Goal: Task Accomplishment & Management: Manage account settings

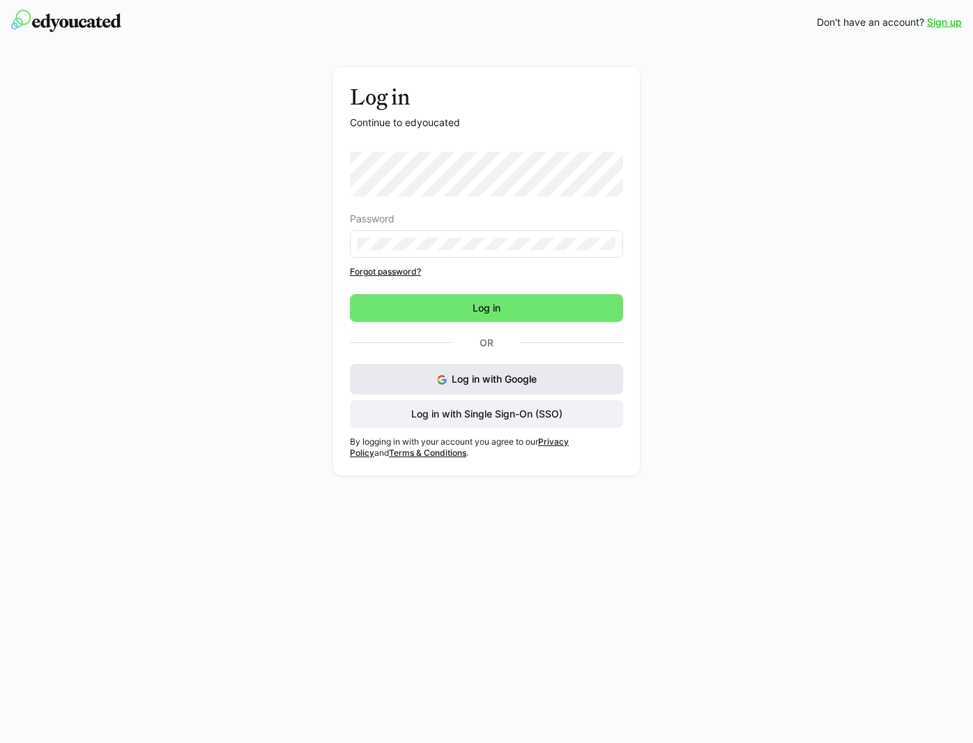
click at [478, 375] on span "Log in with Google" at bounding box center [494, 379] width 85 height 12
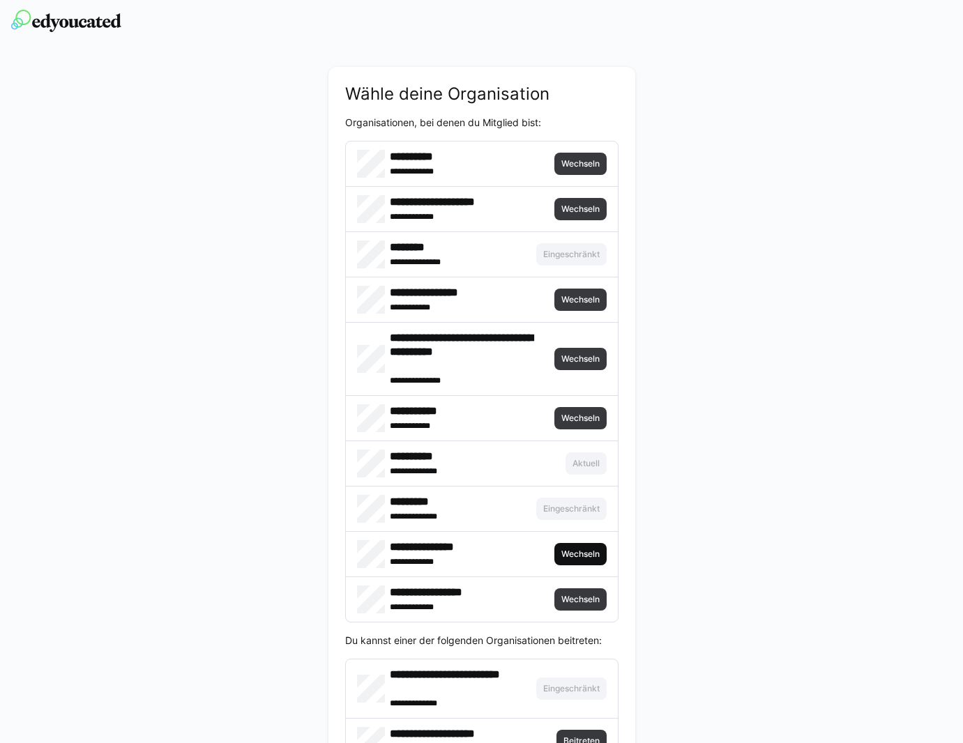
click at [568, 547] on span "Wechseln" at bounding box center [580, 554] width 52 height 22
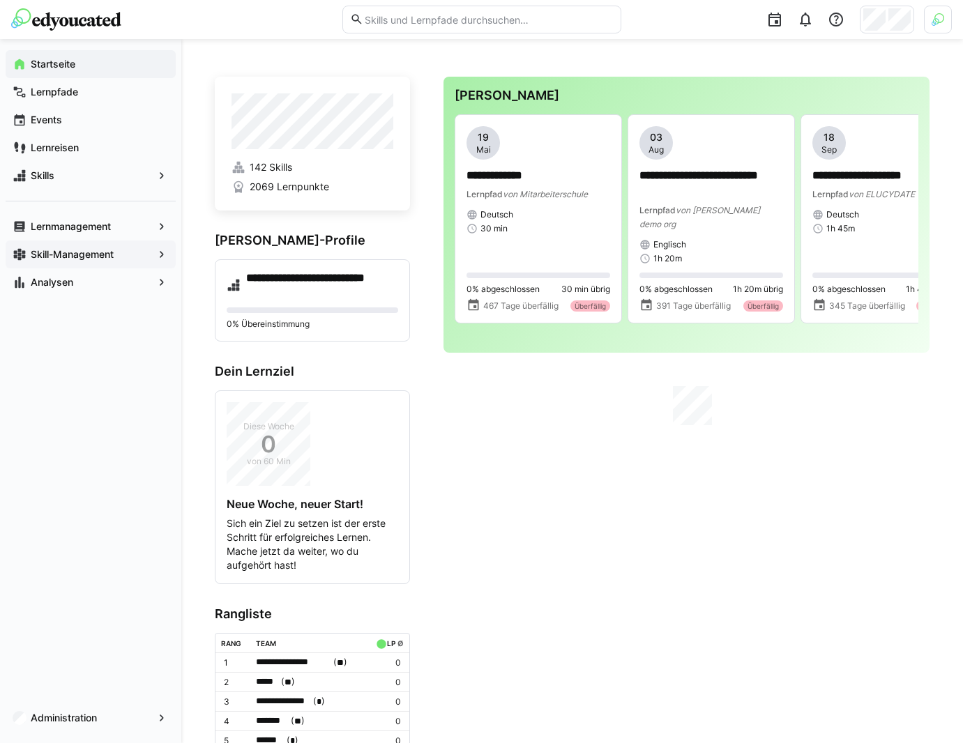
click at [0, 0] on app-navigation-label "Skill-Management" at bounding box center [0, 0] width 0 height 0
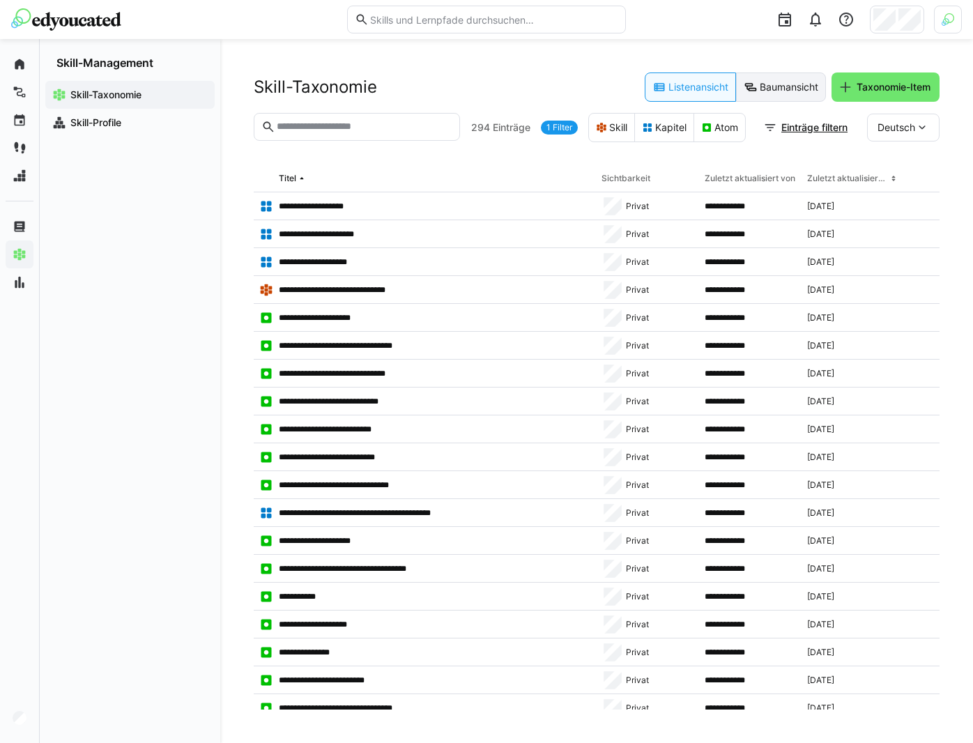
click at [800, 91] on eds-button-option "Baumansicht" at bounding box center [781, 87] width 90 height 29
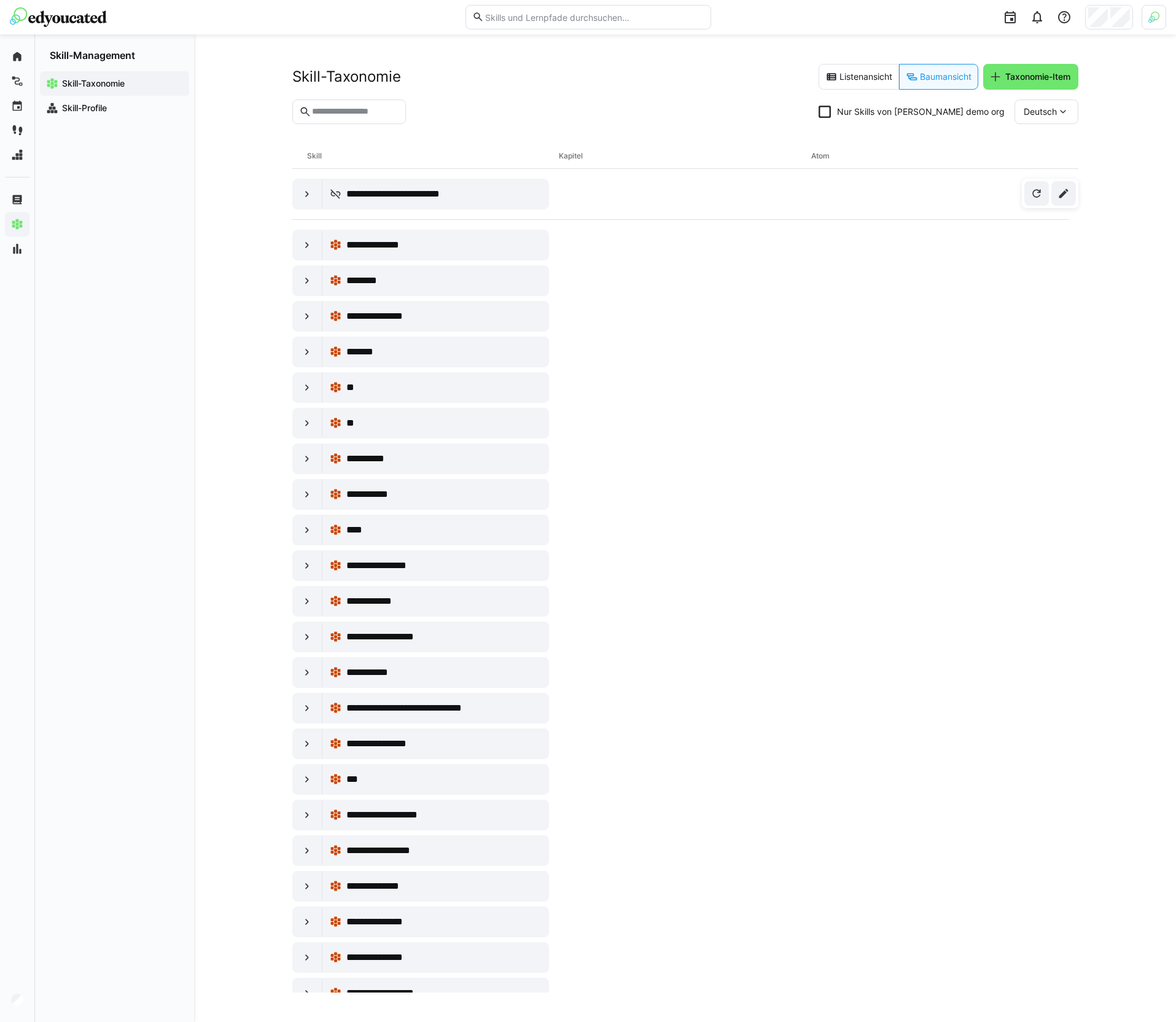
click at [569, 128] on section "Nur Skills von Immo's demo org Deutsch" at bounding box center [685, 116] width 786 height 34
click at [672, 98] on header "Skill-Taxonomie Listenansicht Baumansicht Taxonomie-Item Nur Skills von Immo's …" at bounding box center [685, 104] width 786 height 80
click at [573, 98] on header "Skill-Taxonomie Listenansicht Baumansicht Taxonomie-Item Nur Skills von Immo's …" at bounding box center [685, 104] width 786 height 80
click at [857, 105] on div "Deutsch" at bounding box center [1047, 112] width 64 height 25
click at [857, 188] on div "Englisch" at bounding box center [1054, 196] width 80 height 26
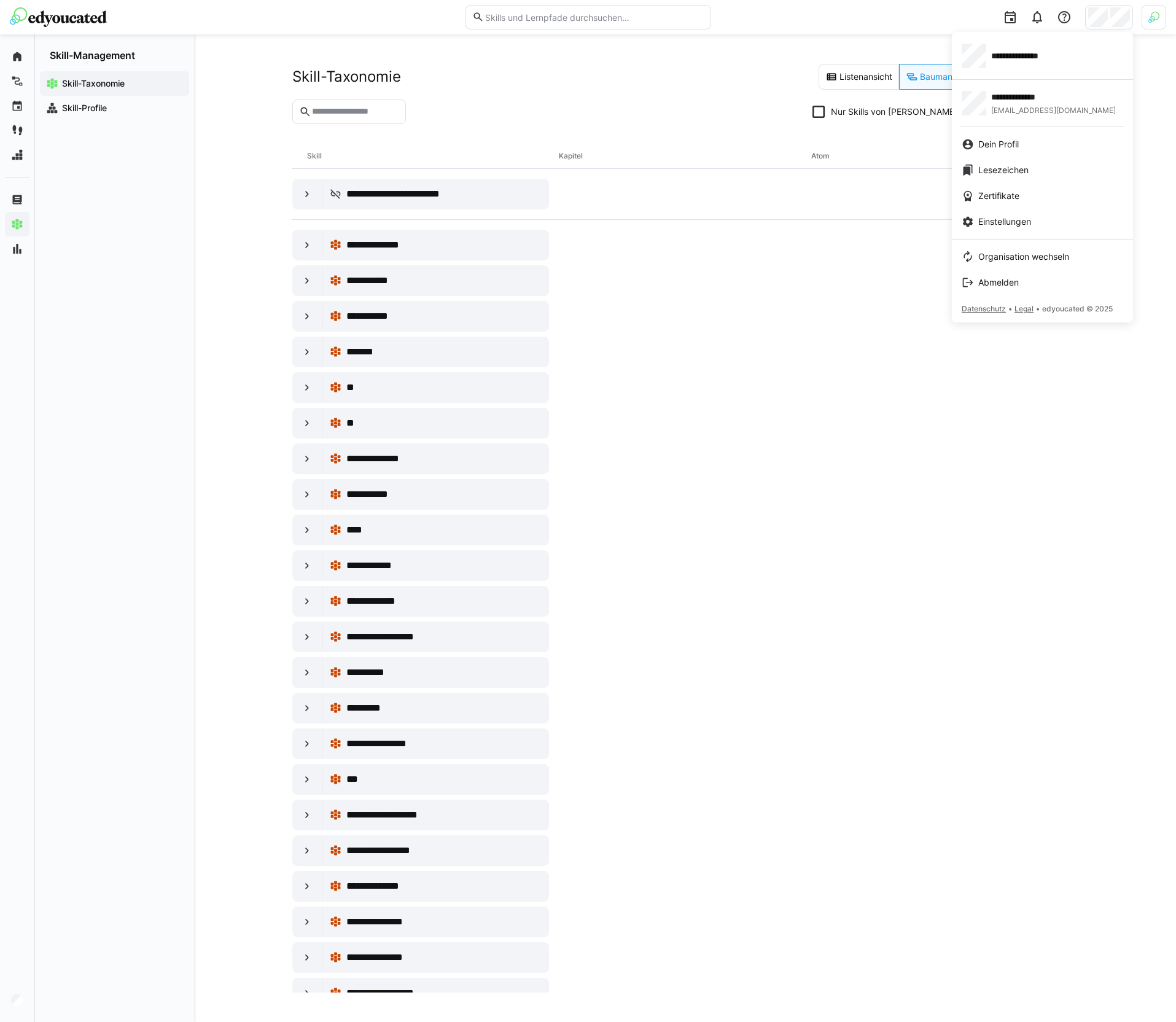
click at [1147, 30] on div at bounding box center [588, 511] width 1176 height 1022
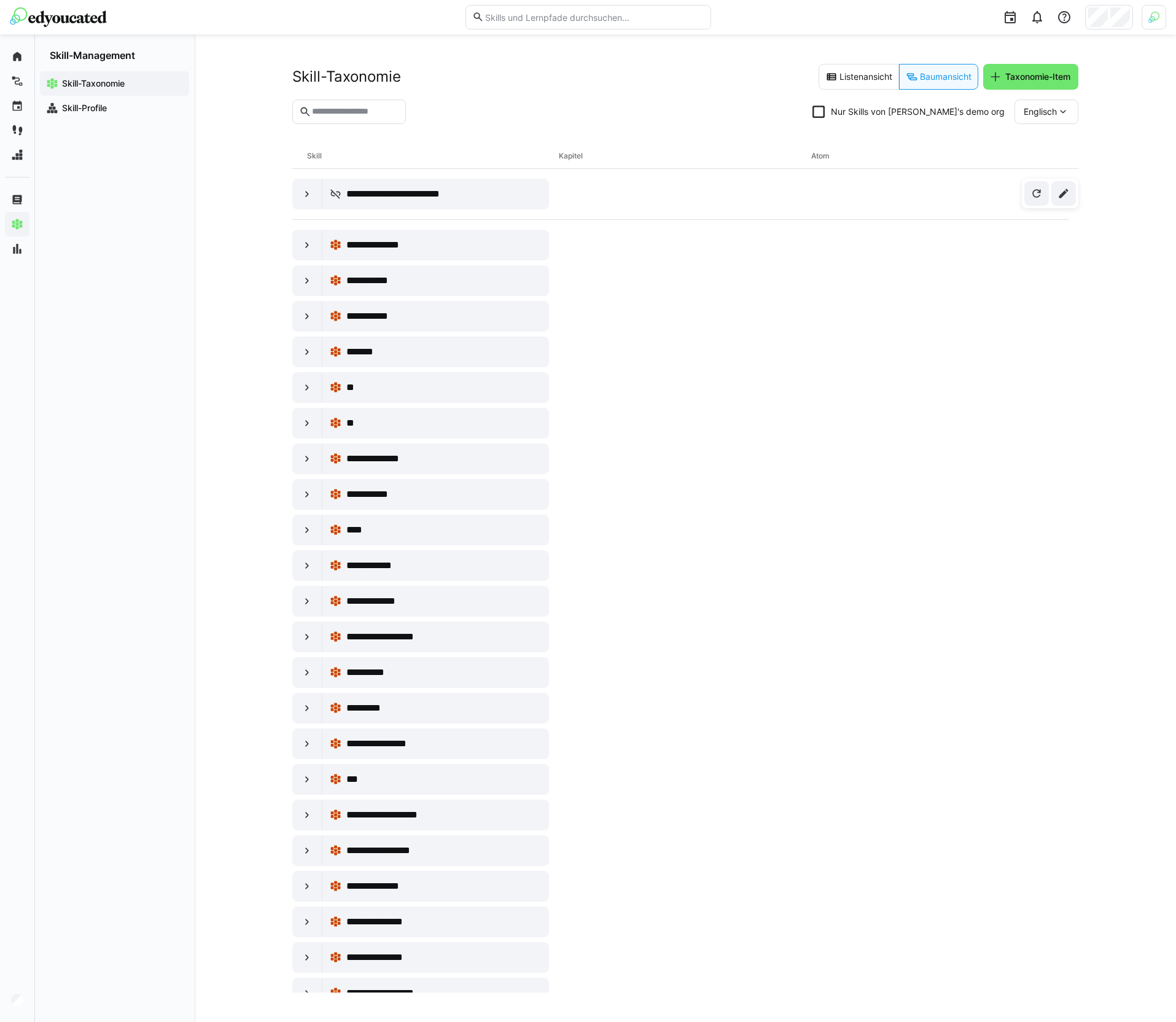
click at [1151, 19] on img at bounding box center [1154, 17] width 11 height 11
click at [1021, 143] on span "Aktivieren" at bounding box center [1018, 144] width 38 height 10
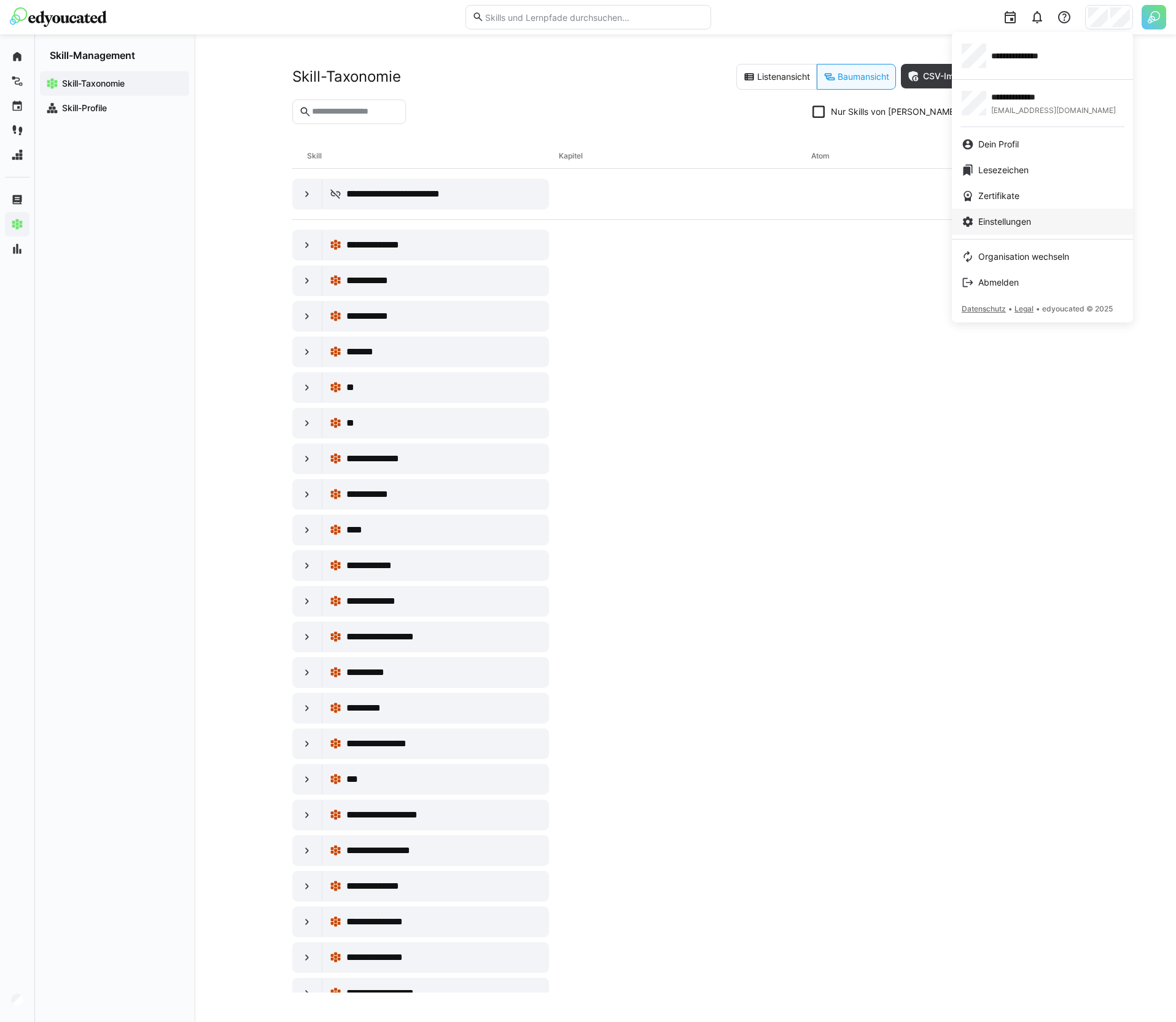
click at [1003, 218] on span "Einstellungen" at bounding box center [1005, 222] width 53 height 12
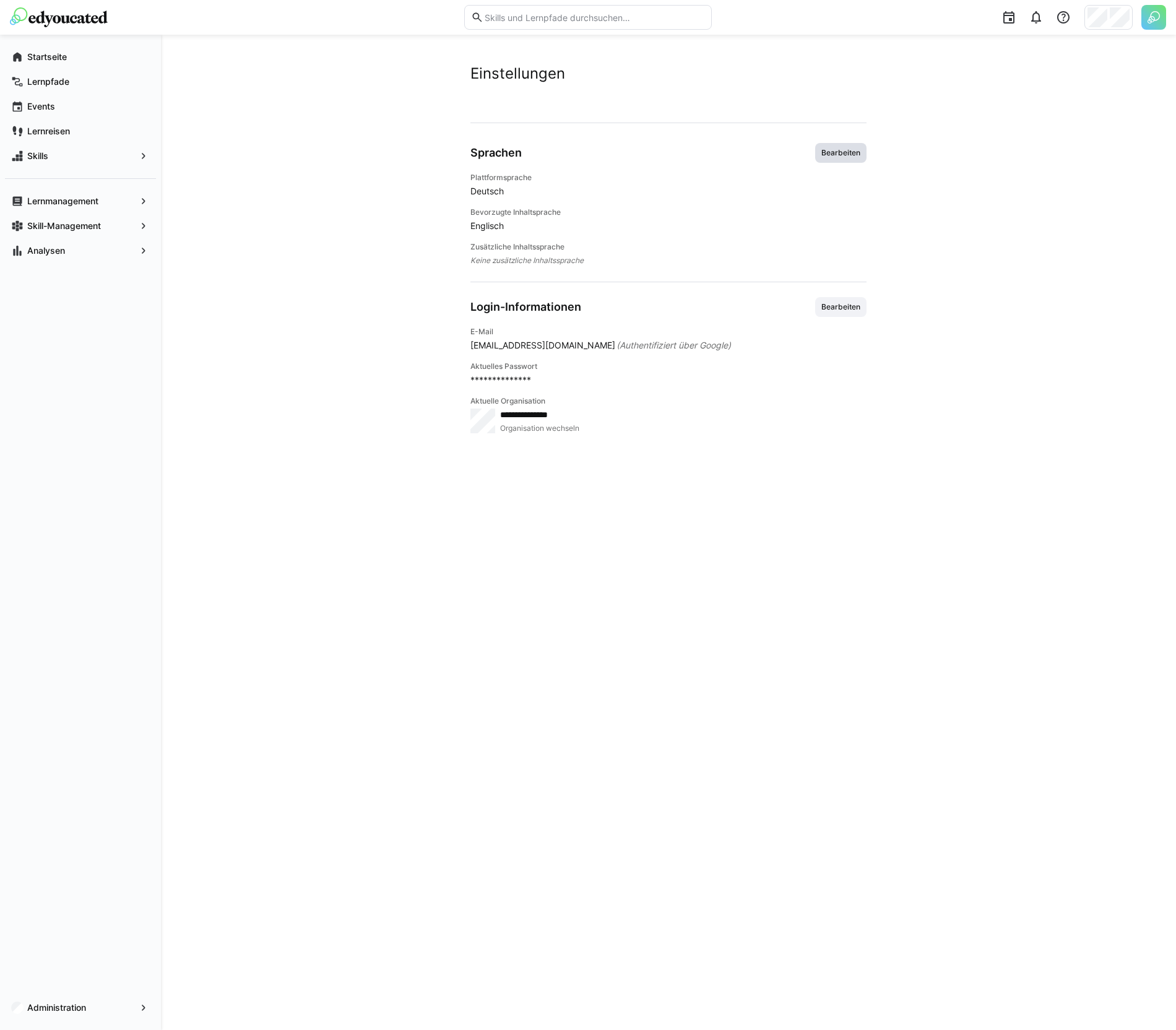
click at [839, 154] on span "Bearbeiten" at bounding box center [841, 153] width 42 height 10
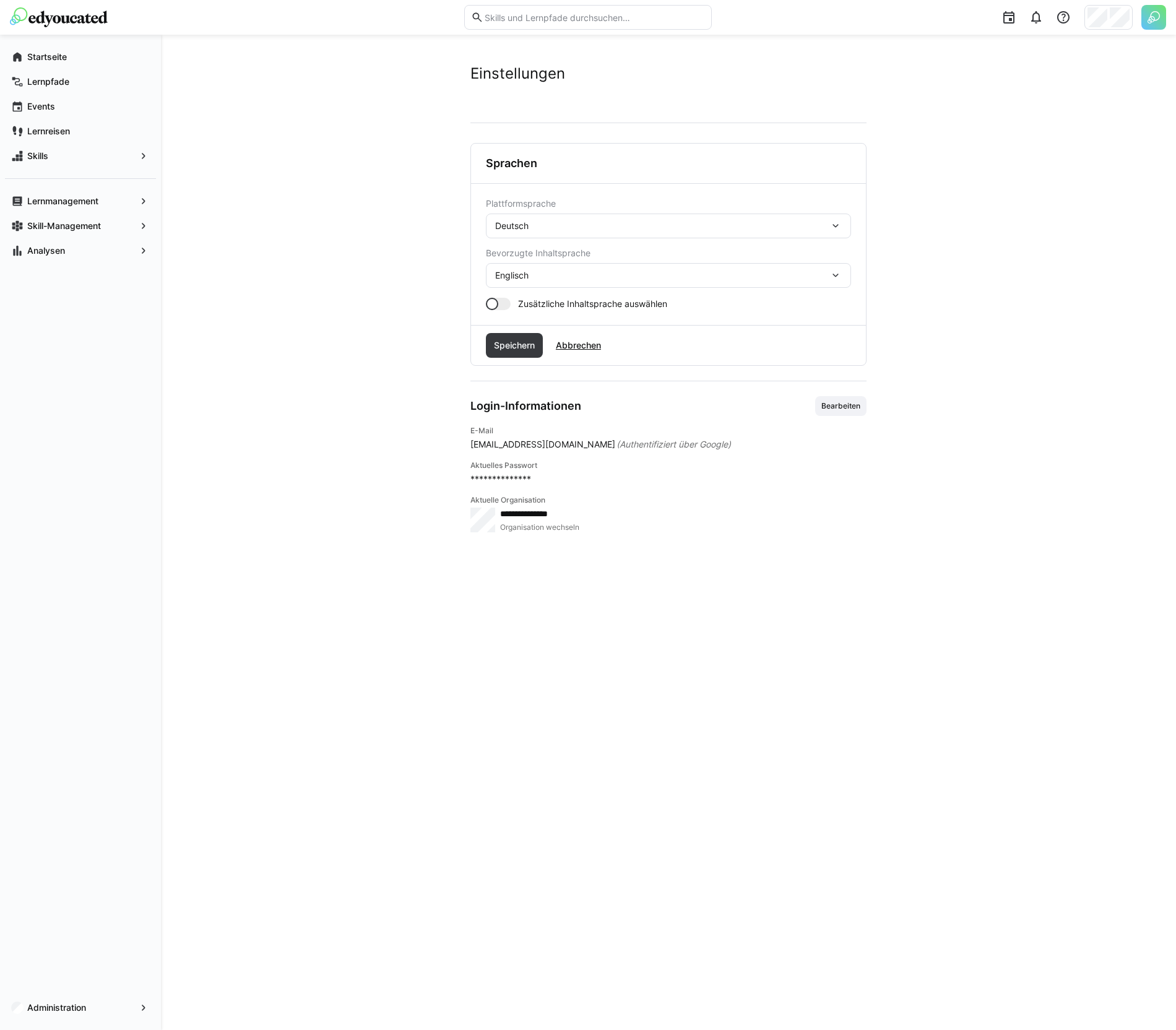
click at [561, 226] on div "Deutsch" at bounding box center [662, 226] width 335 height 12
click at [524, 280] on span "Englisch" at bounding box center [512, 285] width 34 height 12
click at [506, 339] on span "Speichern" at bounding box center [514, 345] width 44 height 12
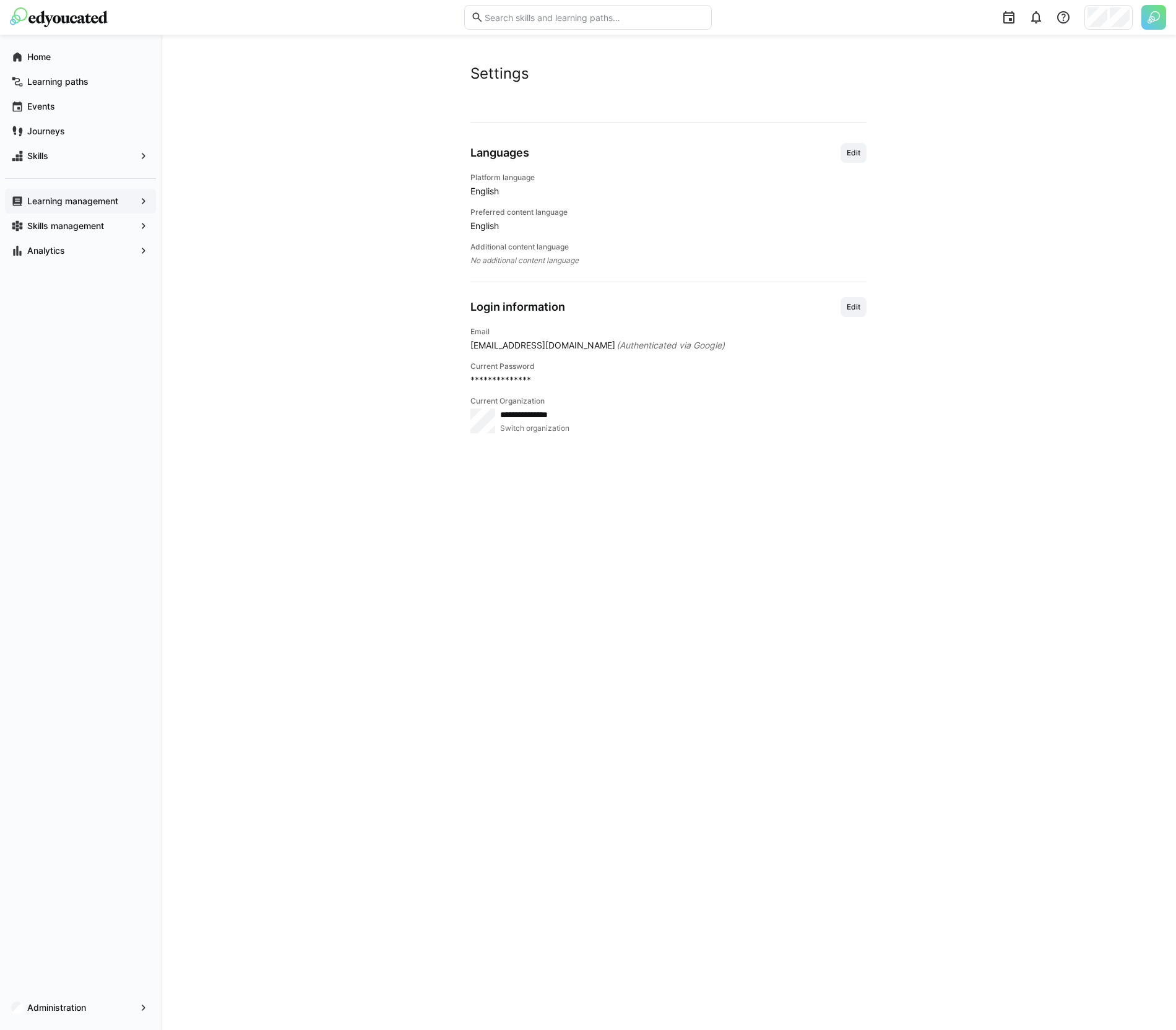
click at [83, 209] on div "Learning management" at bounding box center [81, 202] width 151 height 25
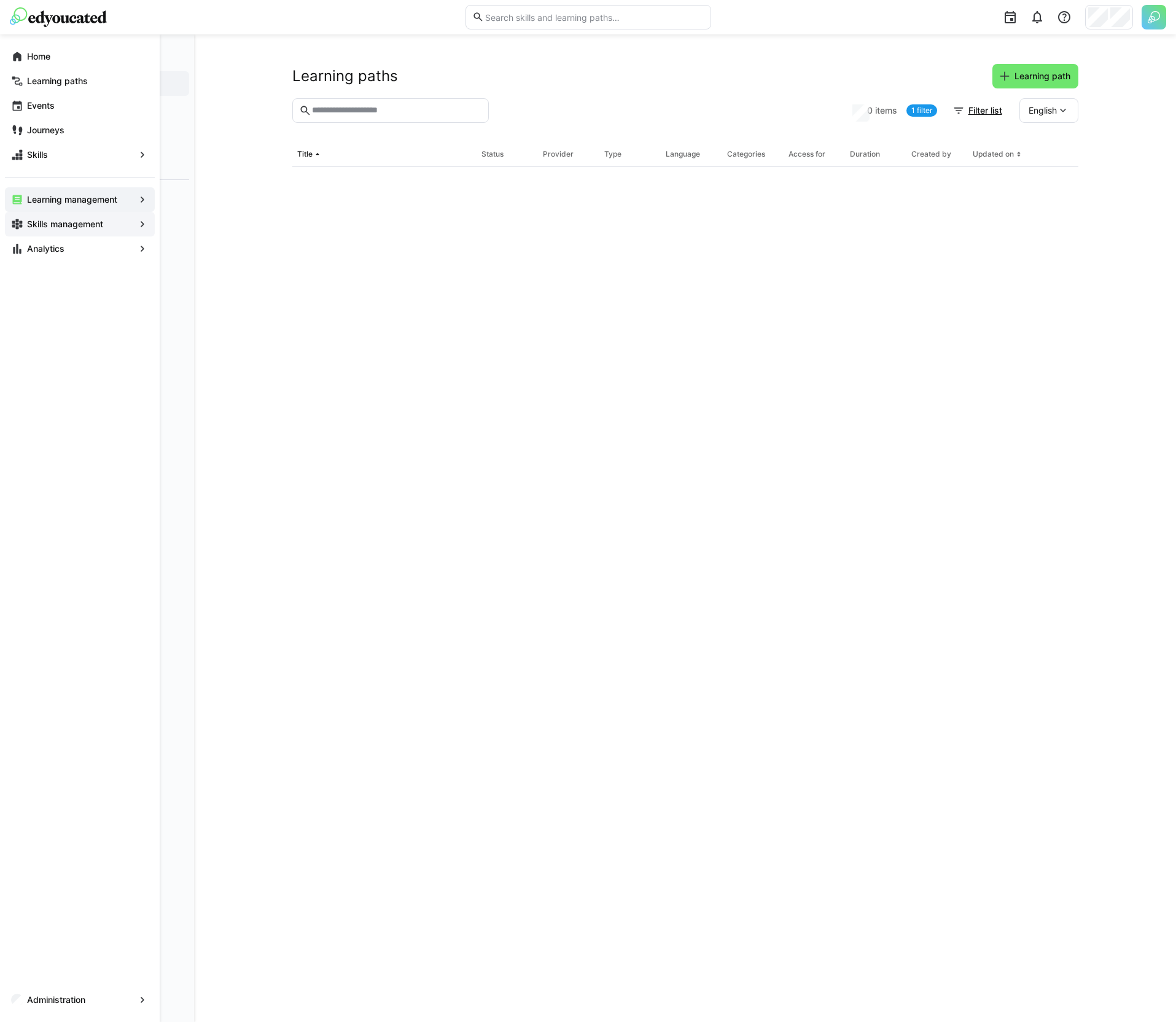
click at [82, 233] on div "Skills management" at bounding box center [80, 225] width 150 height 25
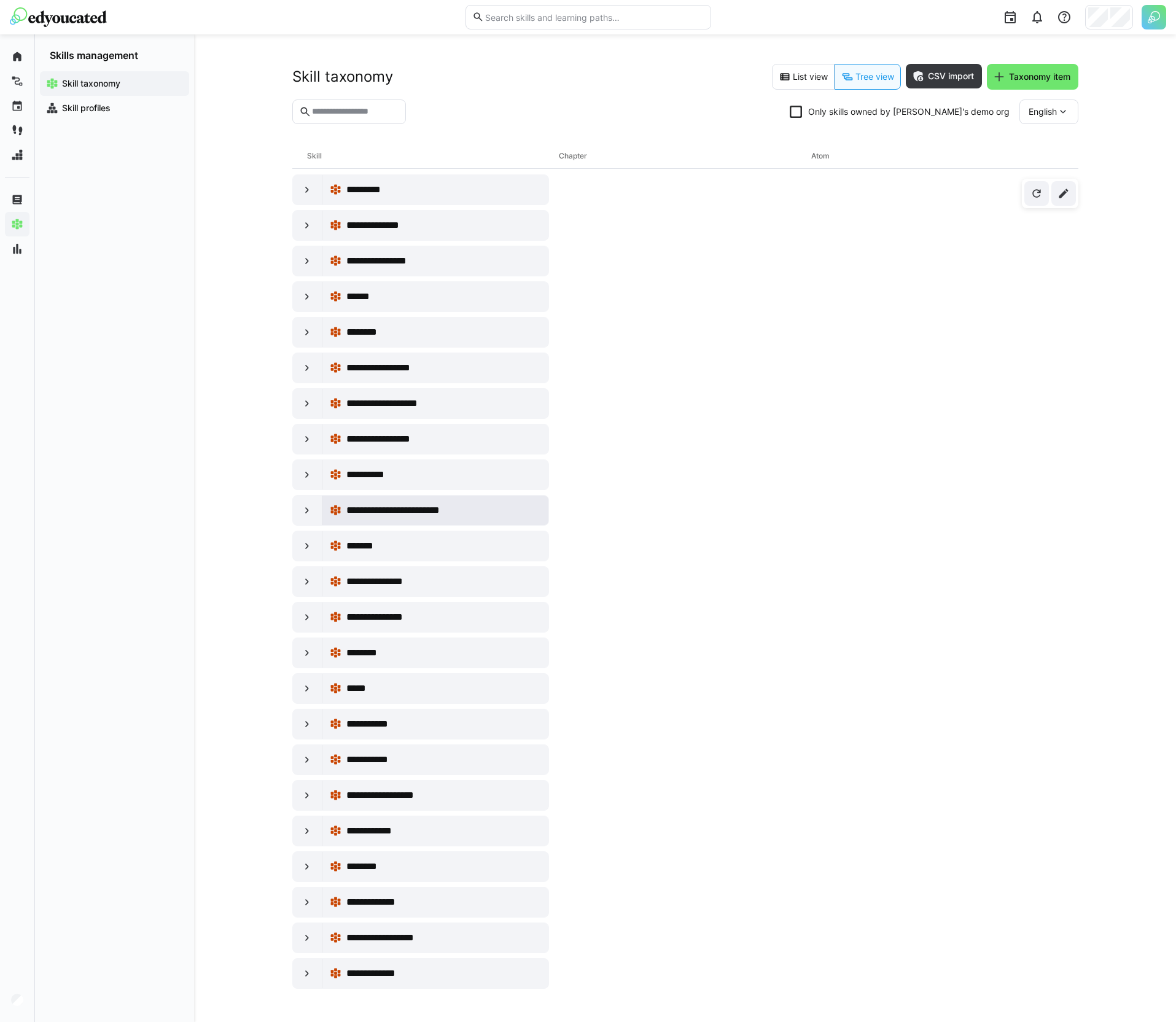
scroll to position [4884, 0]
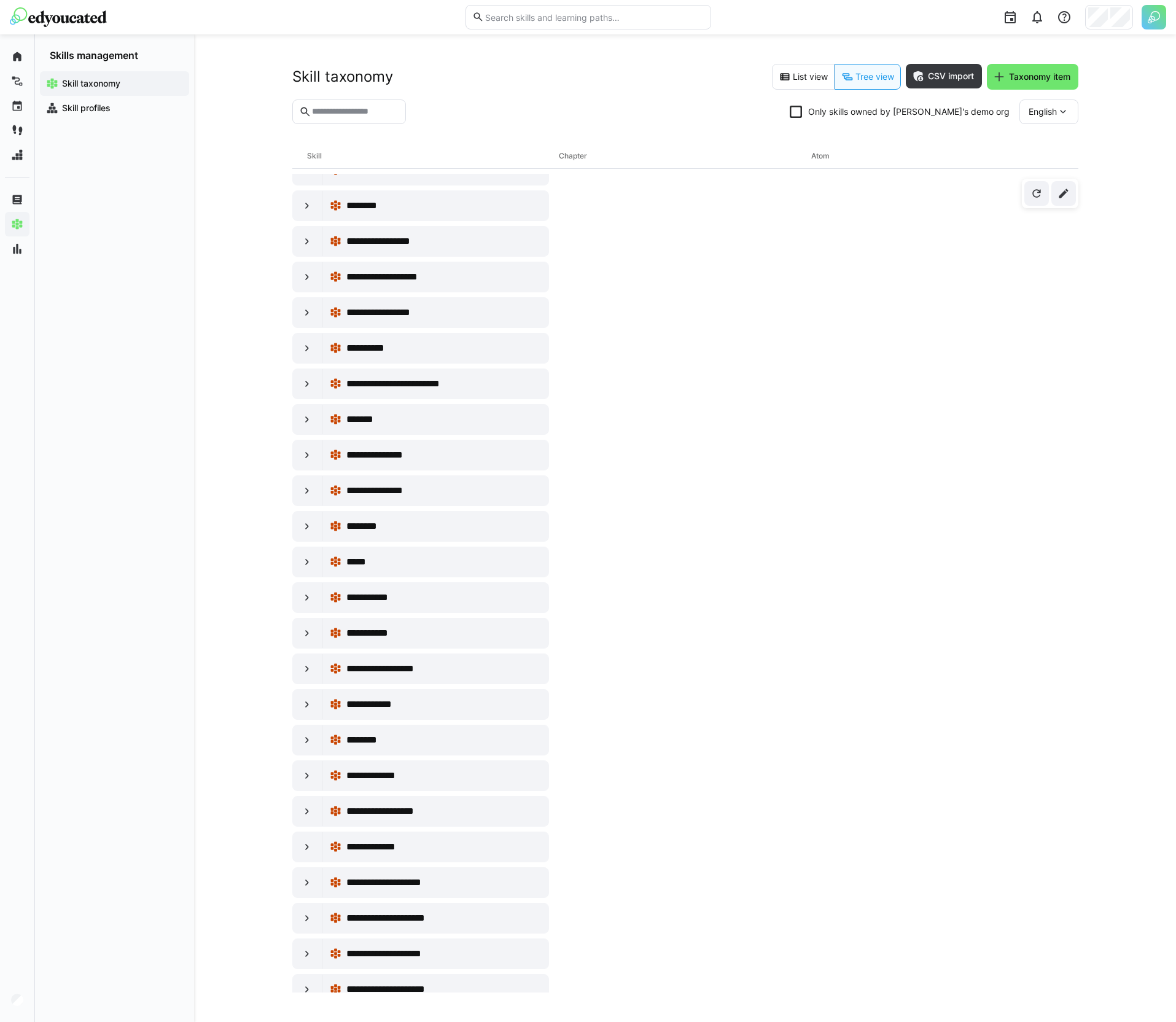
click at [862, 116] on eds-checkbox "Only skills owned by [PERSON_NAME]'s demo org" at bounding box center [900, 112] width 220 height 12
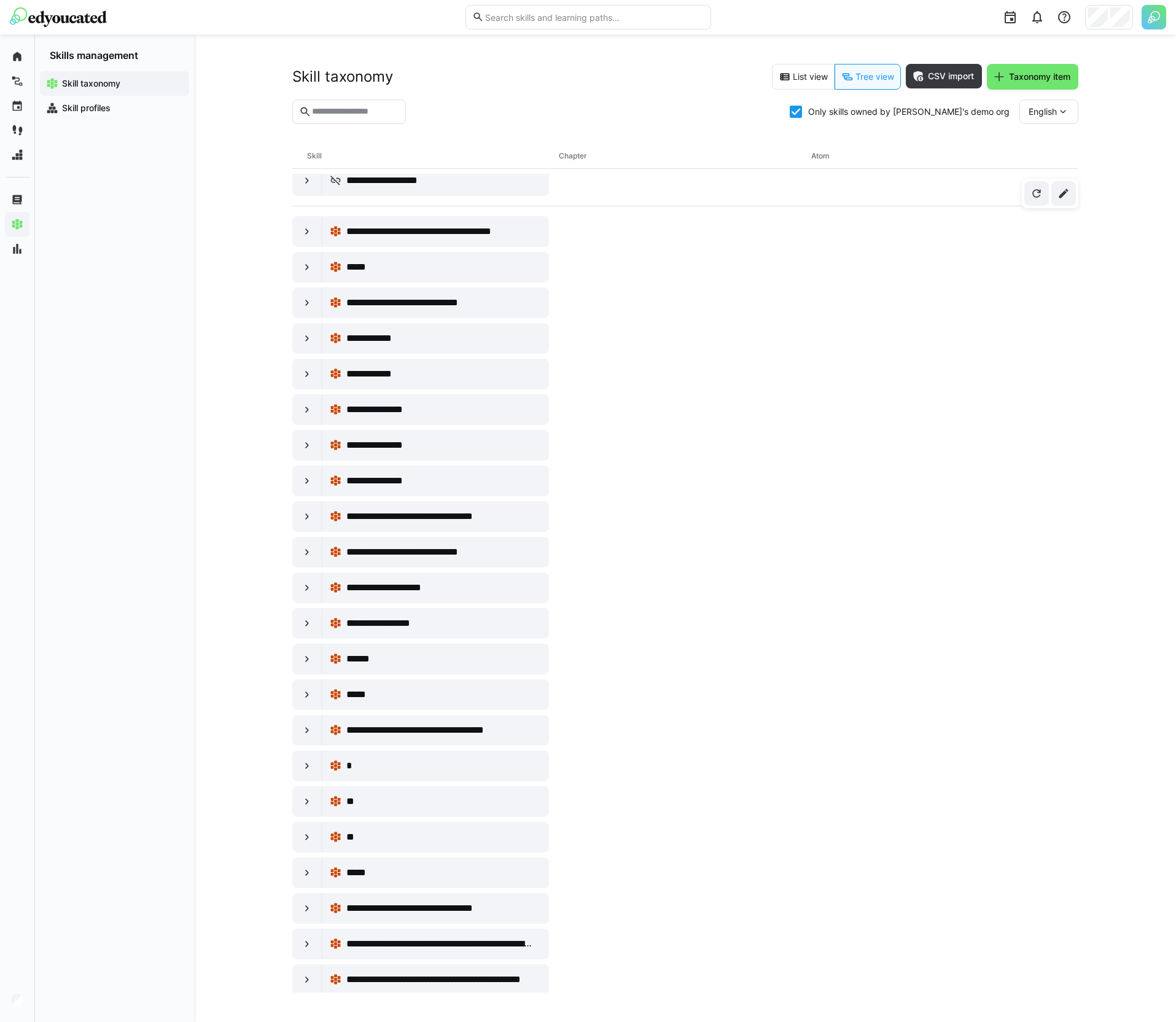
scroll to position [21, 0]
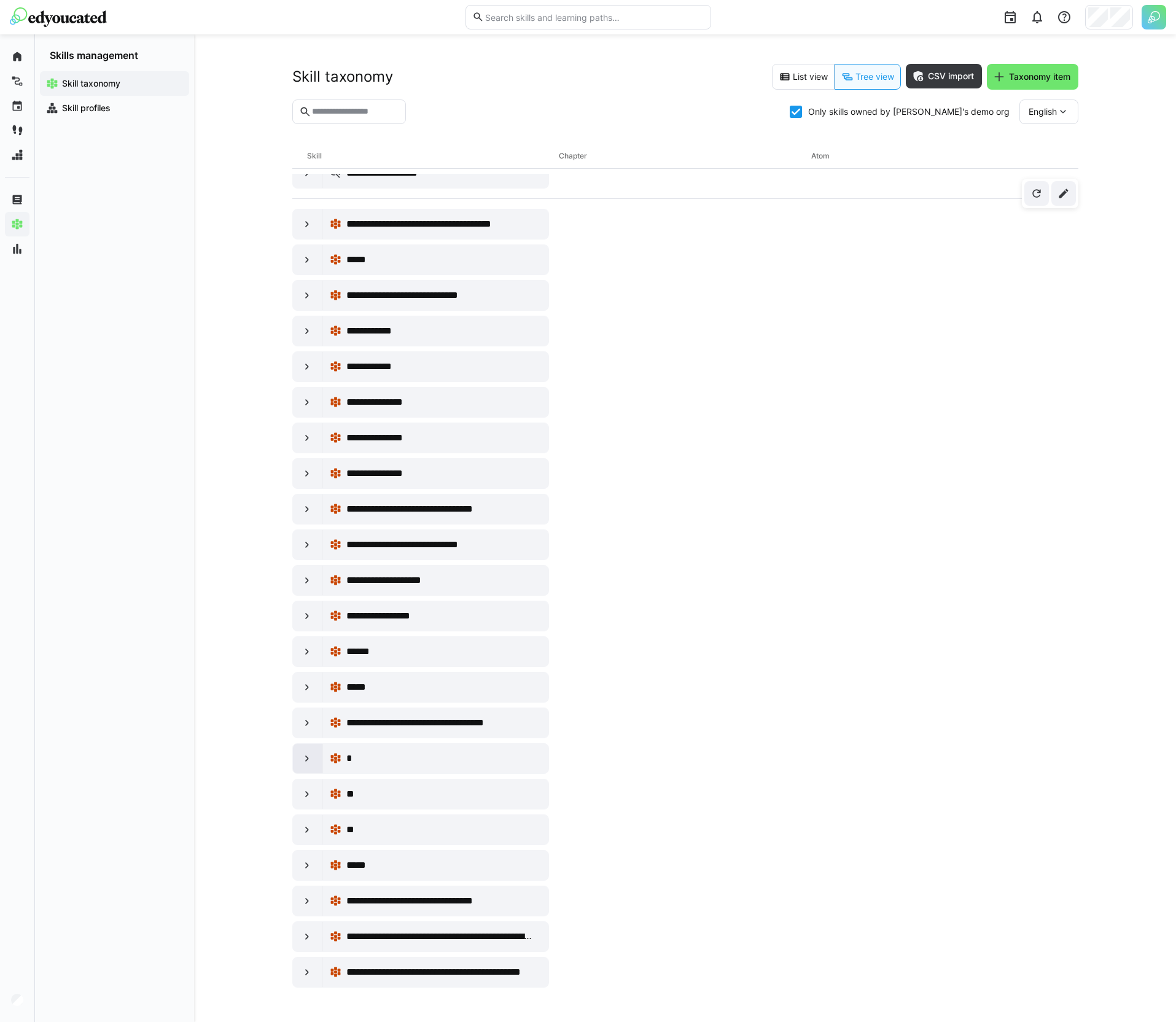
click at [309, 768] on div at bounding box center [307, 758] width 29 height 29
click at [407, 765] on div "*" at bounding box center [443, 759] width 195 height 15
click at [1069, 190] on eds-icon at bounding box center [1064, 194] width 12 height 12
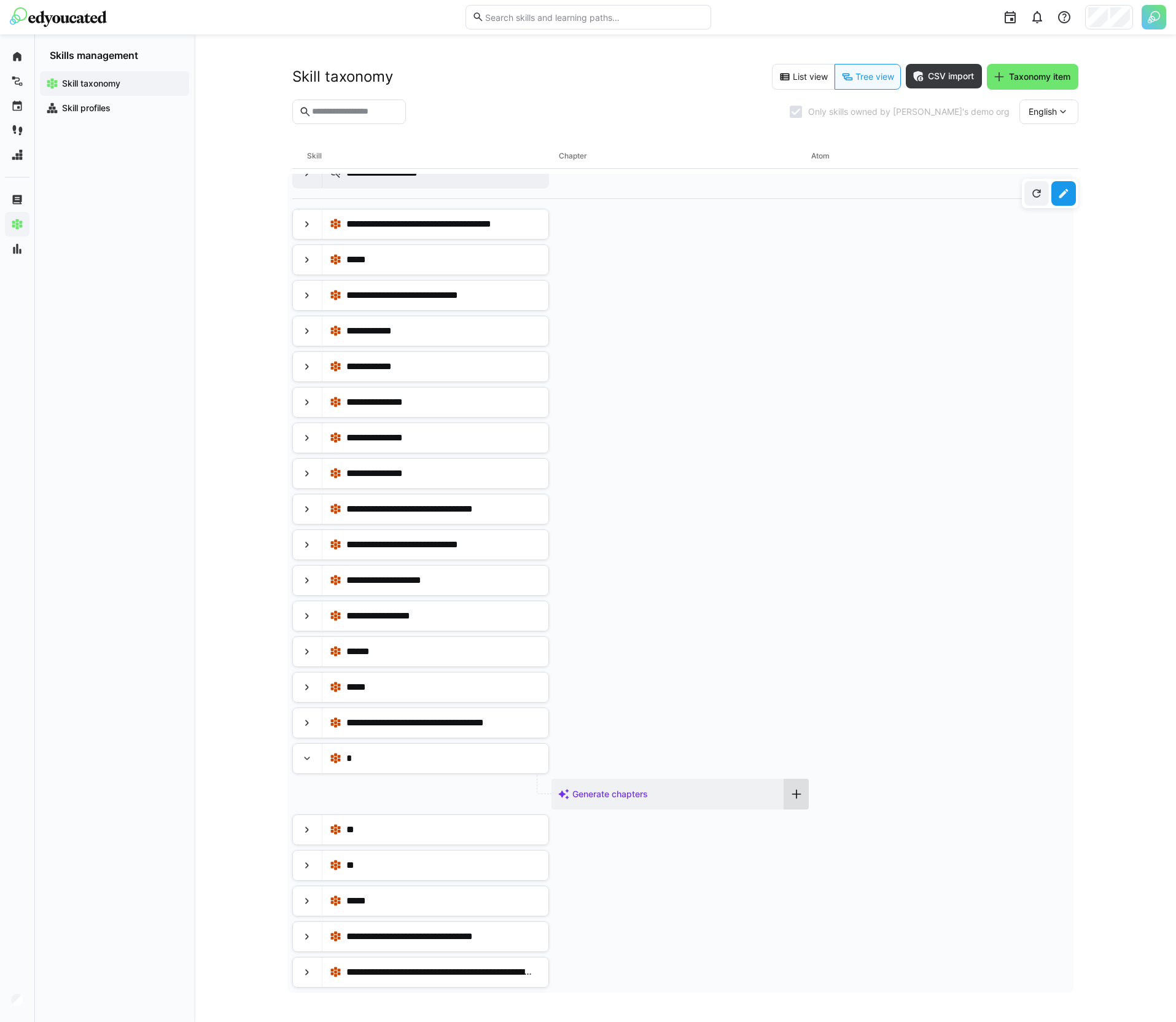
click at [785, 798] on div at bounding box center [796, 794] width 25 height 31
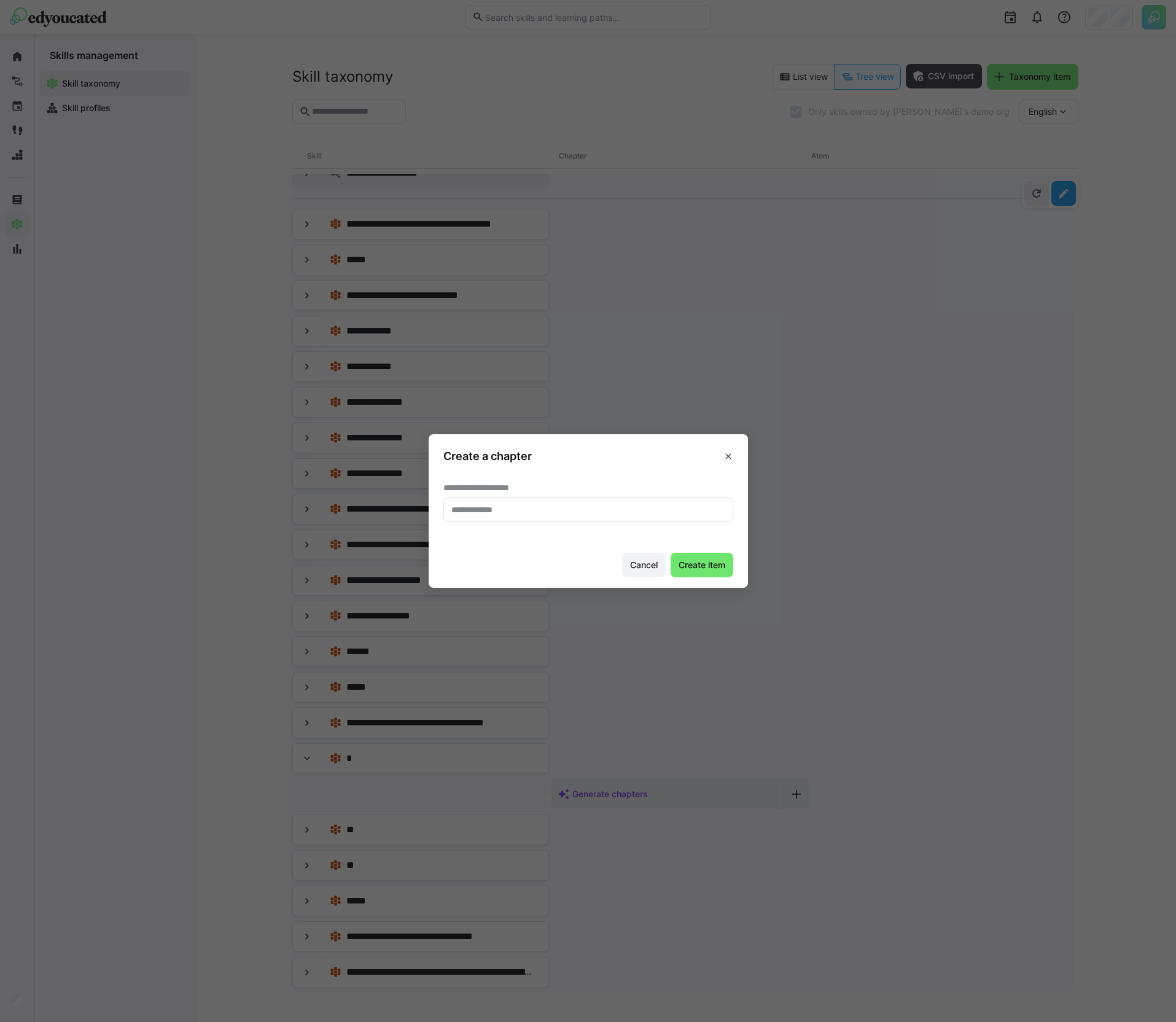
click at [521, 519] on eds-input at bounding box center [588, 510] width 290 height 25
type input "*****"
click at [690, 567] on span "Create item" at bounding box center [701, 565] width 50 height 12
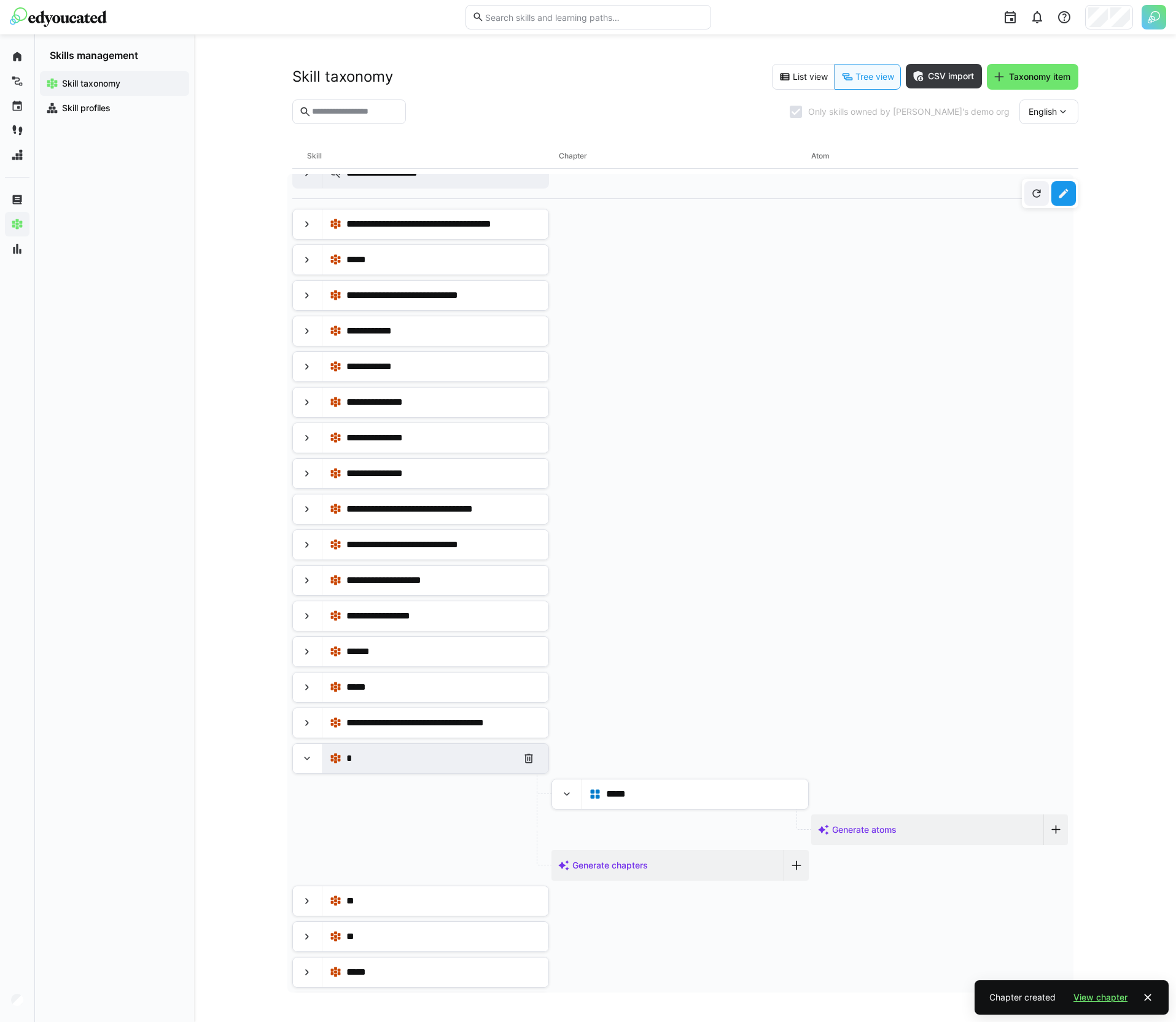
click at [355, 762] on div "*" at bounding box center [429, 759] width 166 height 15
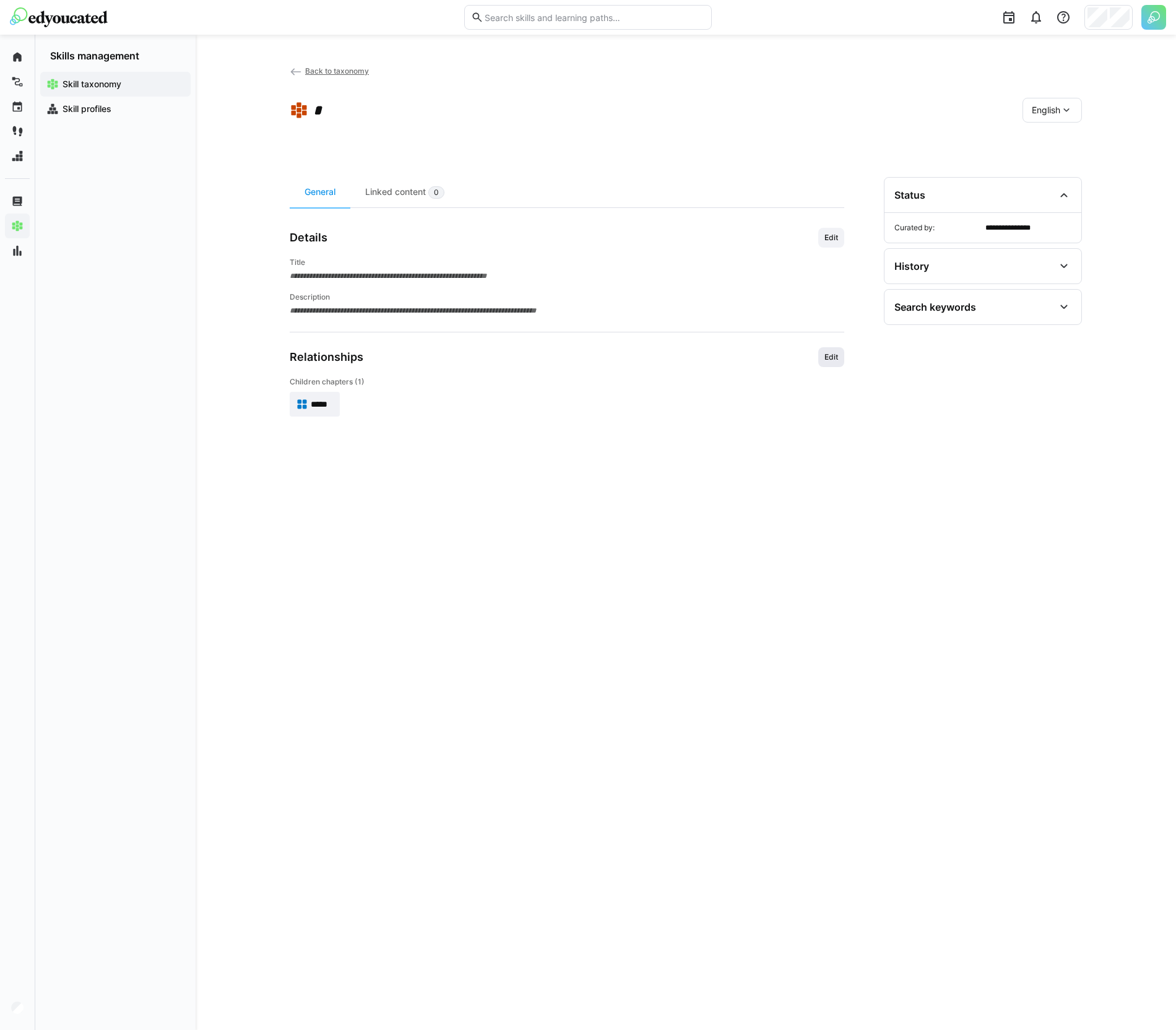
click at [825, 360] on span "Edit" at bounding box center [831, 357] width 16 height 10
click at [384, 433] on input "text" at bounding box center [572, 430] width 498 height 12
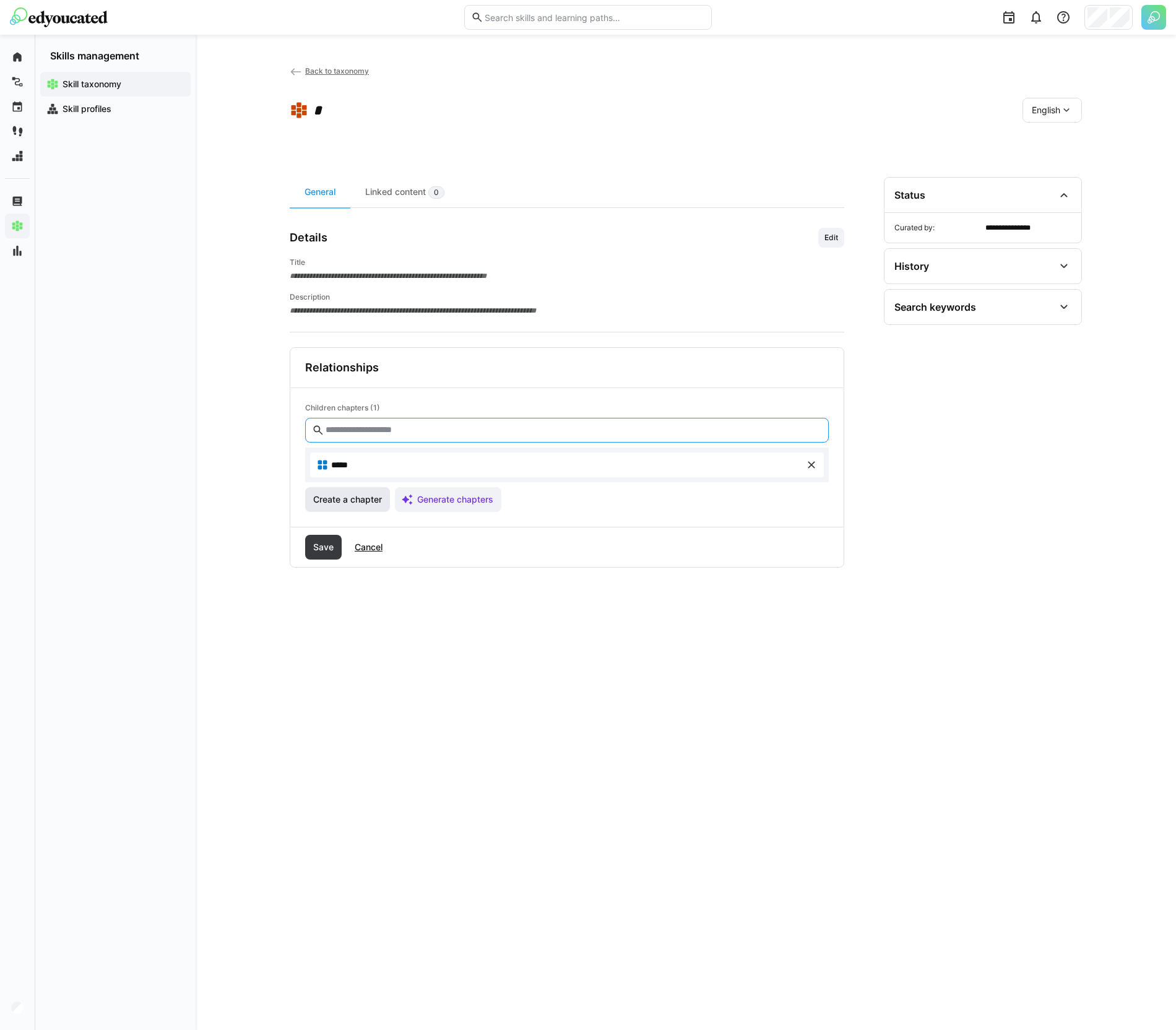
click at [329, 498] on span "Create a chapter" at bounding box center [348, 500] width 73 height 12
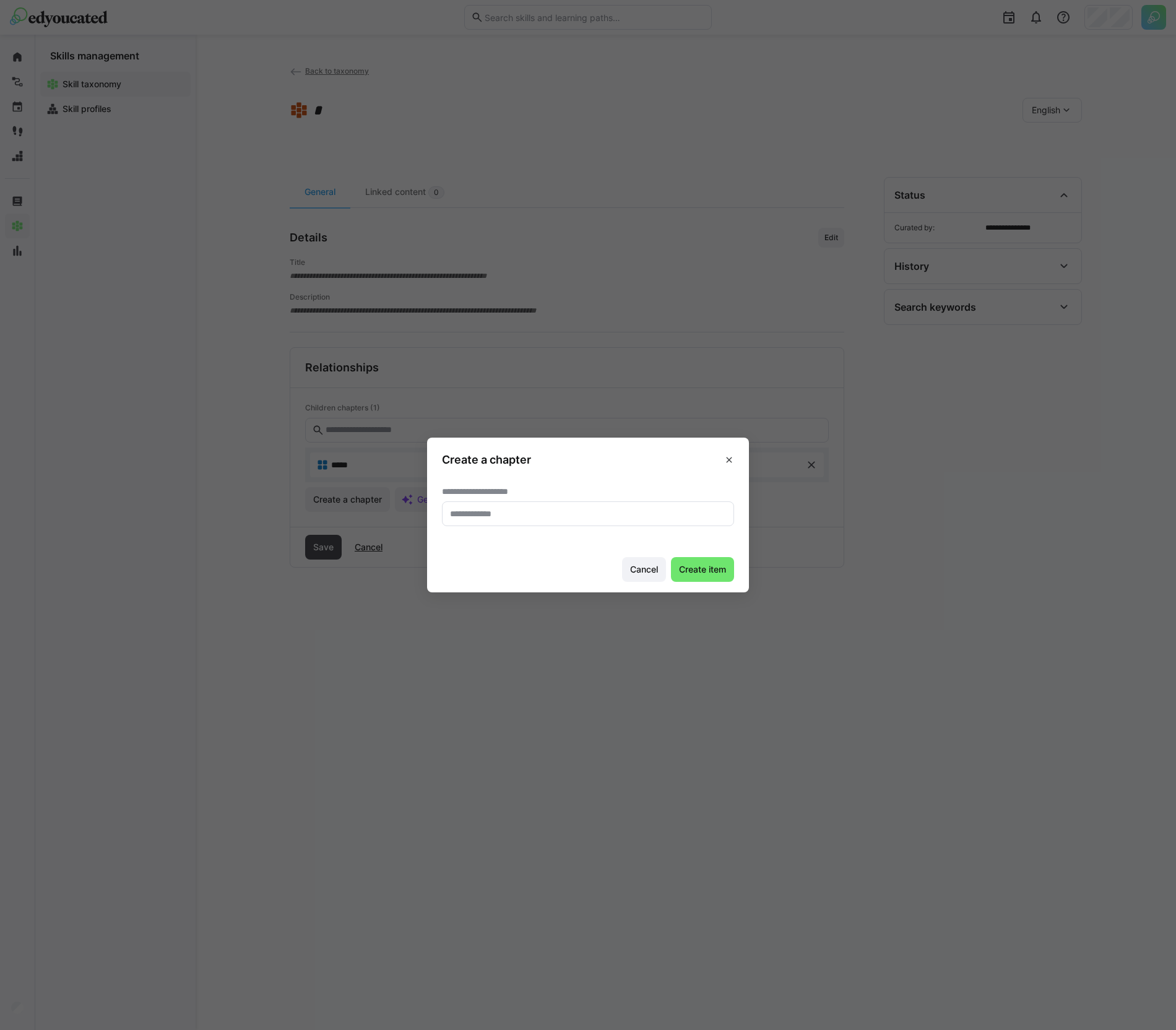
click at [485, 508] on eds-input at bounding box center [588, 514] width 292 height 25
type input "*******"
click at [734, 563] on span "Create item" at bounding box center [702, 570] width 63 height 25
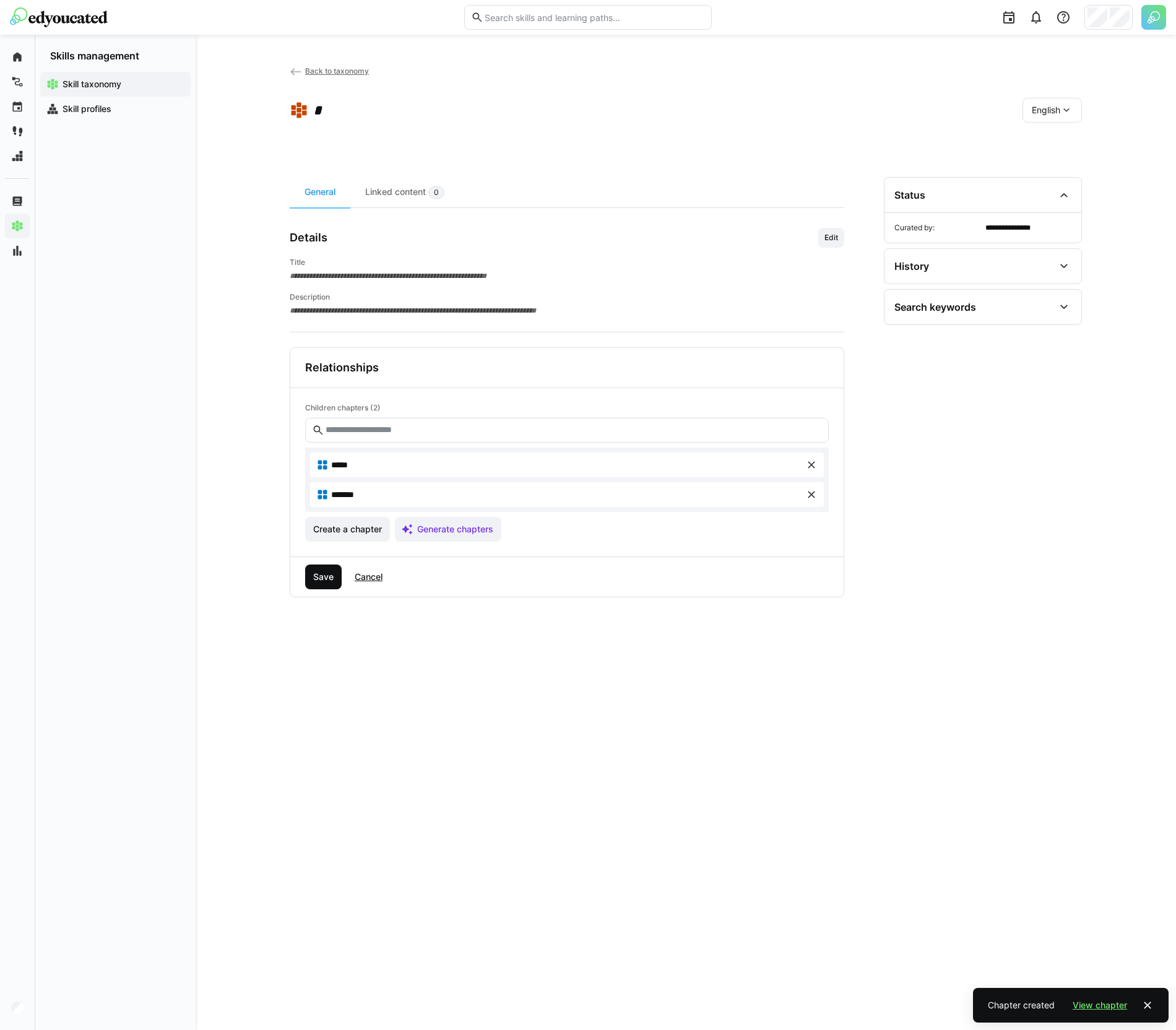
click at [333, 582] on span "Save" at bounding box center [323, 577] width 24 height 12
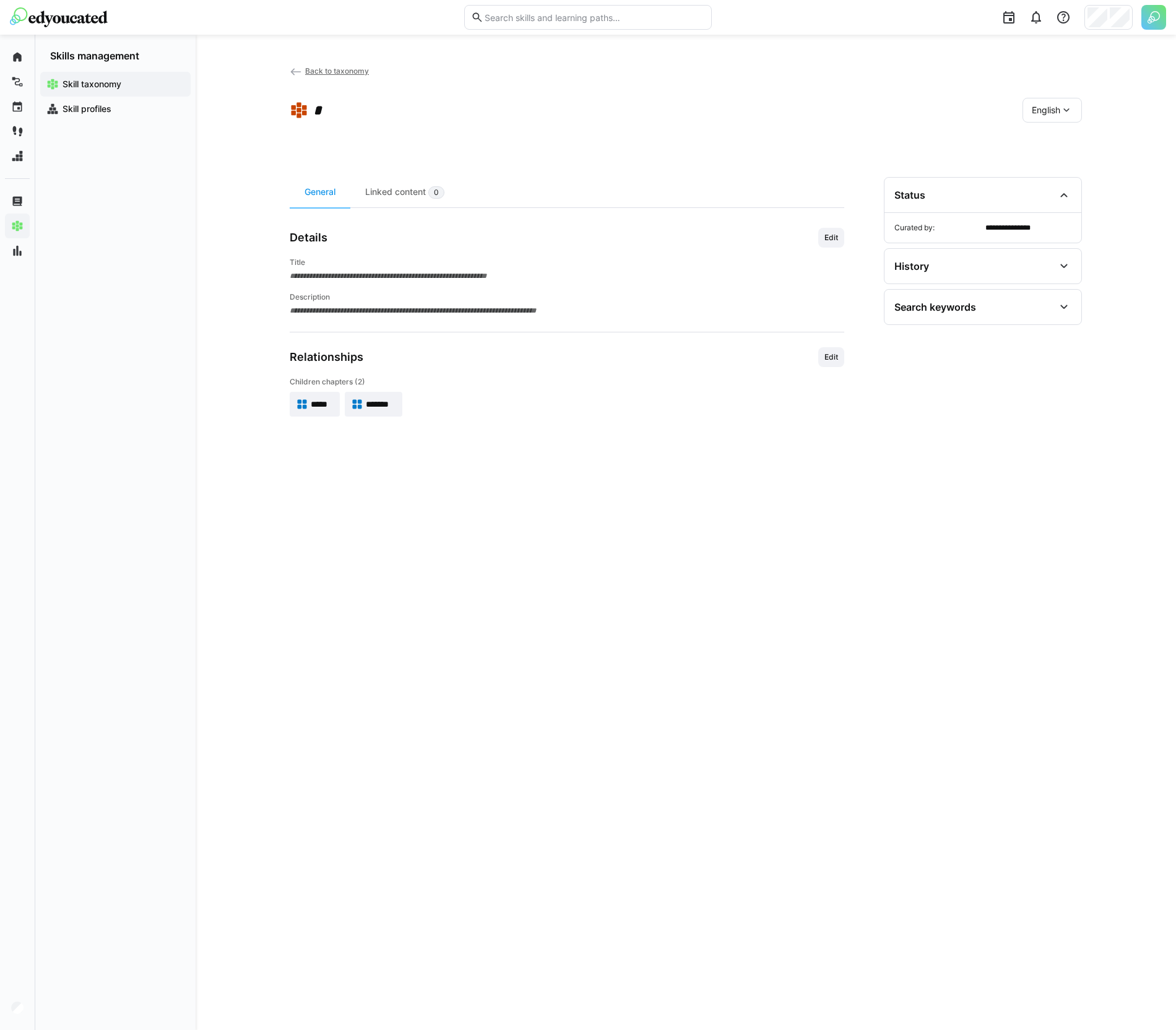
click at [449, 448] on div "**********" at bounding box center [566, 588] width 555 height 823
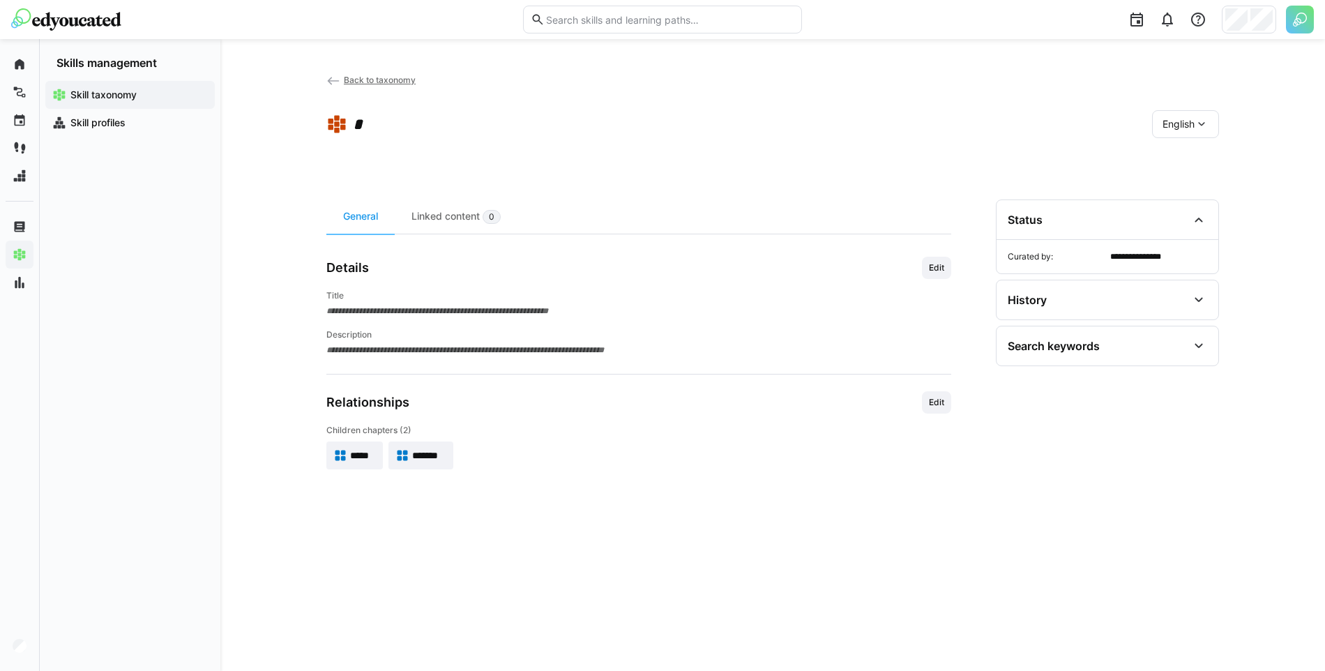
click at [340, 81] on link "Back to taxonomy" at bounding box center [370, 80] width 89 height 10
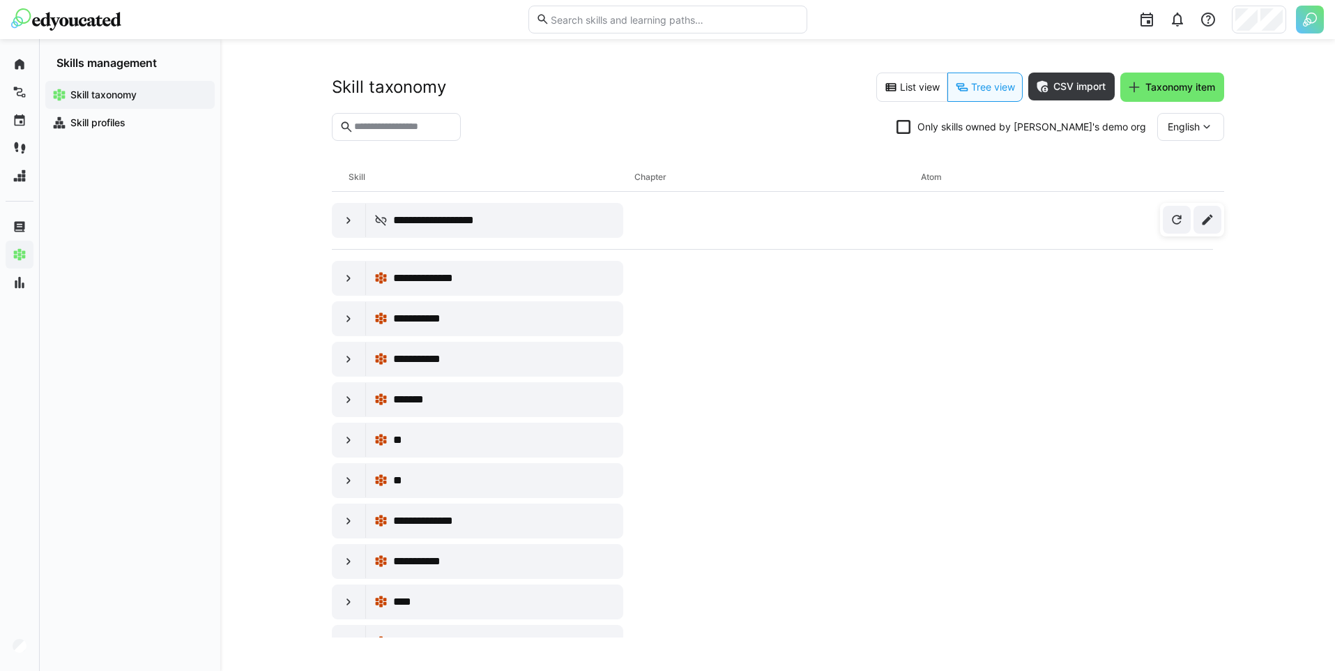
click at [1010, 123] on eds-checkbox "Only skills owned by [PERSON_NAME]'s demo org" at bounding box center [1022, 127] width 250 height 14
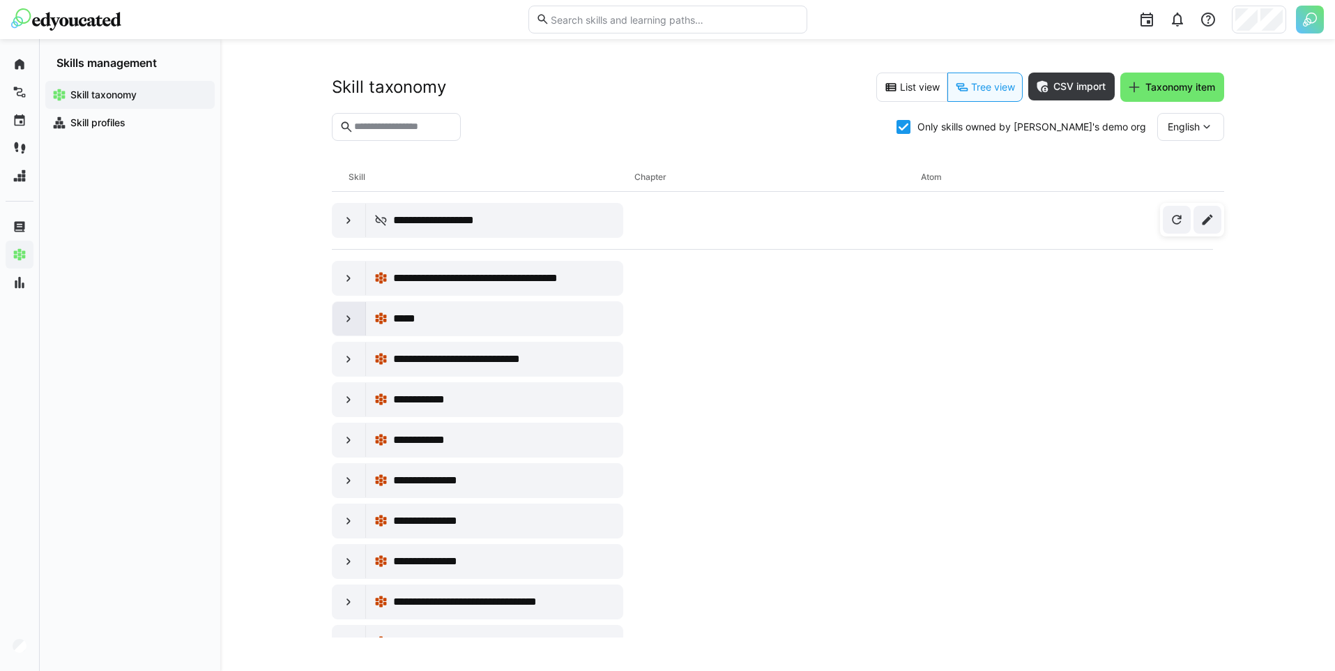
click at [347, 320] on eds-icon at bounding box center [349, 319] width 14 height 14
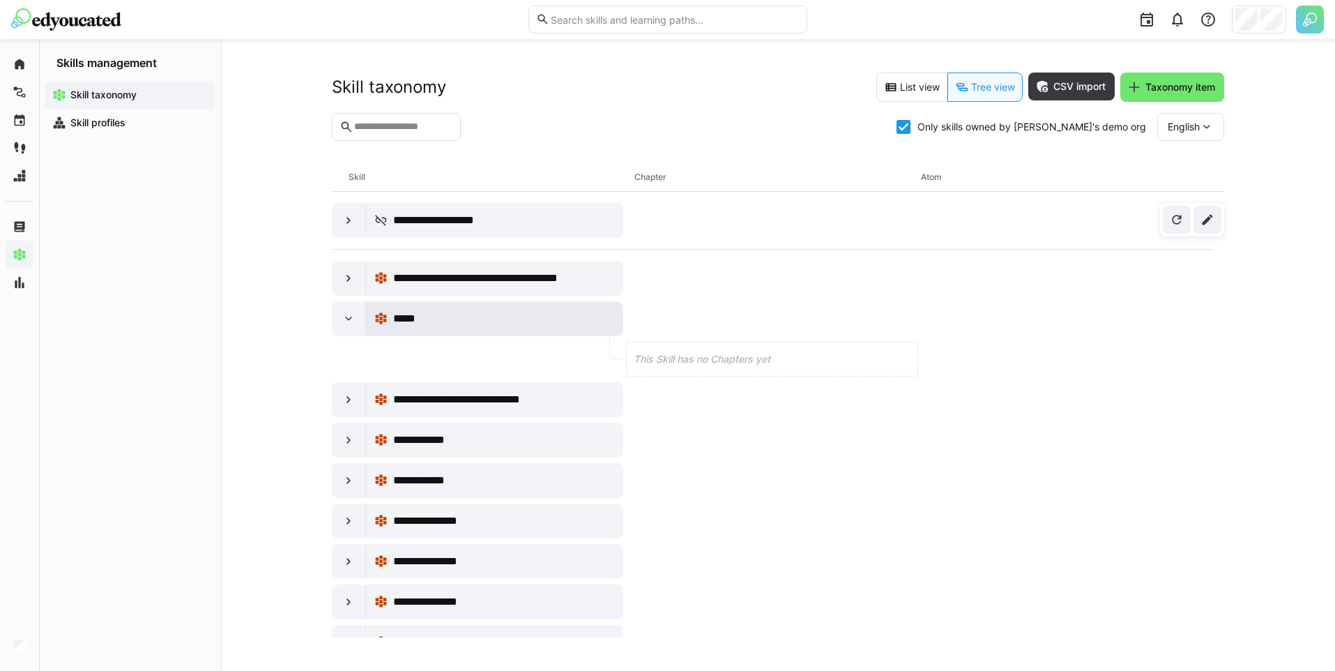
click at [453, 319] on div "*****" at bounding box center [503, 318] width 221 height 17
click at [509, 322] on div "*****" at bounding box center [503, 318] width 221 height 17
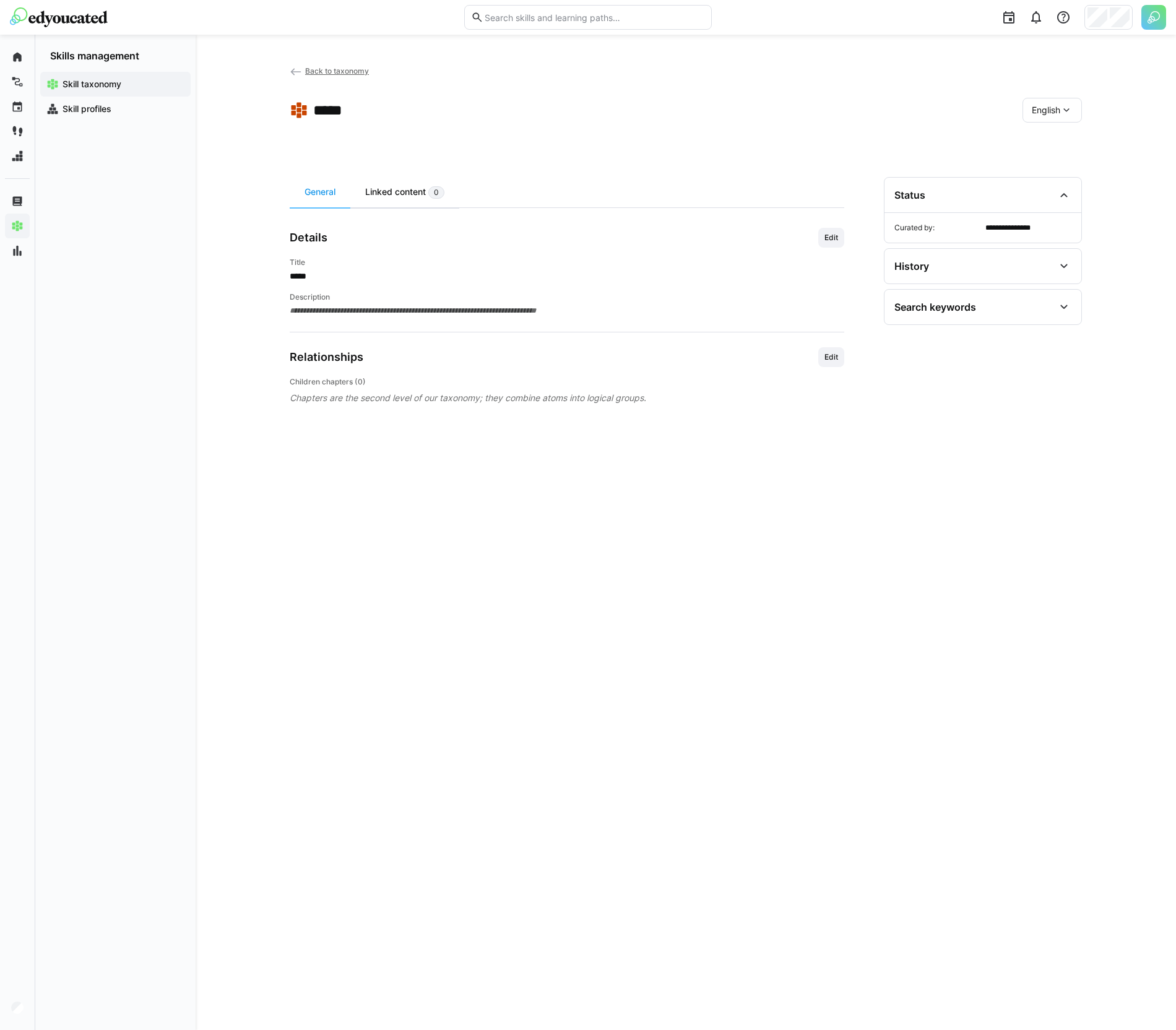
click at [428, 195] on div "Linked content 0" at bounding box center [405, 192] width 109 height 30
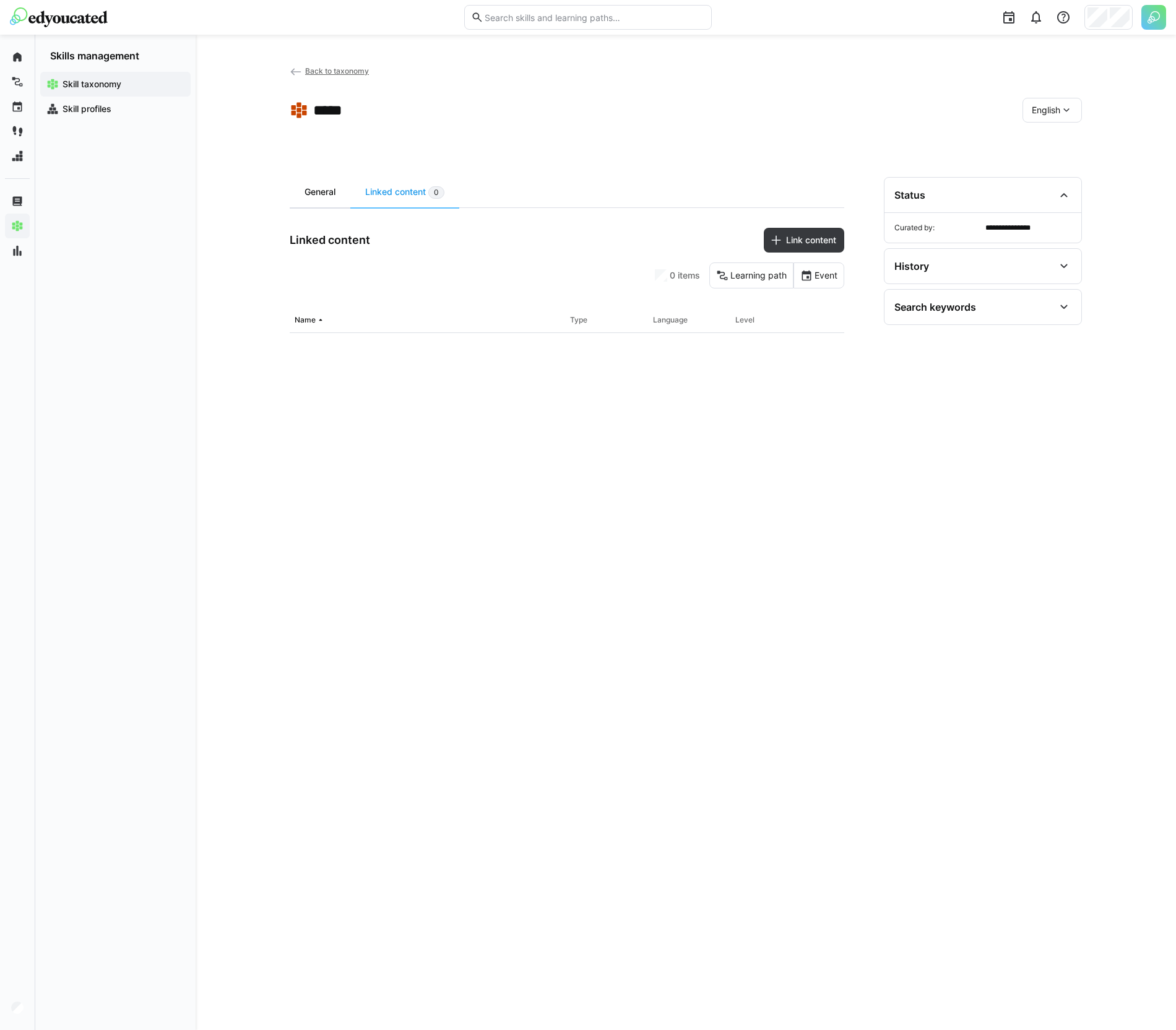
click at [327, 190] on div "General" at bounding box center [320, 192] width 60 height 30
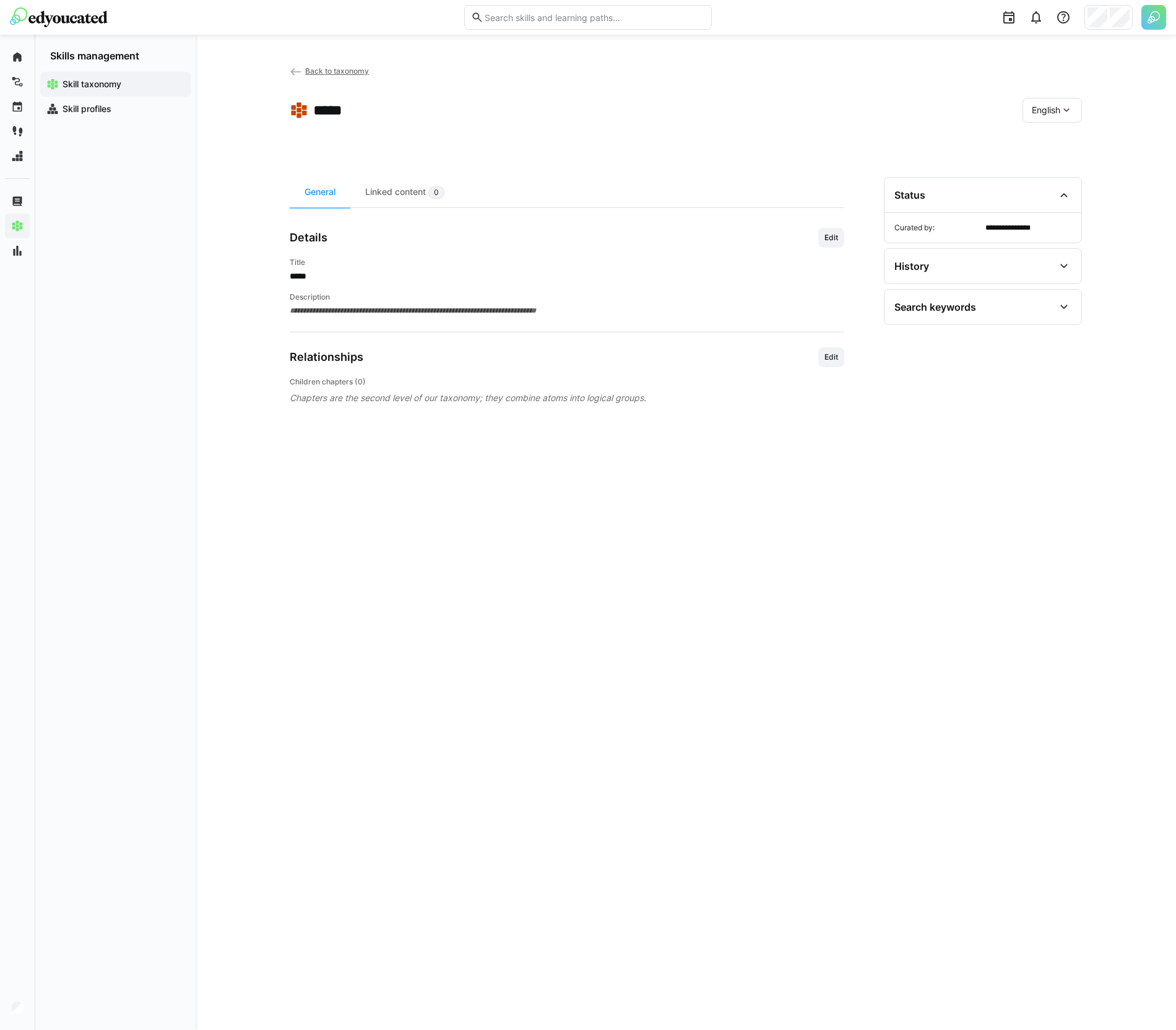
click at [91, 78] on span "Skill taxonomy" at bounding box center [122, 84] width 123 height 12
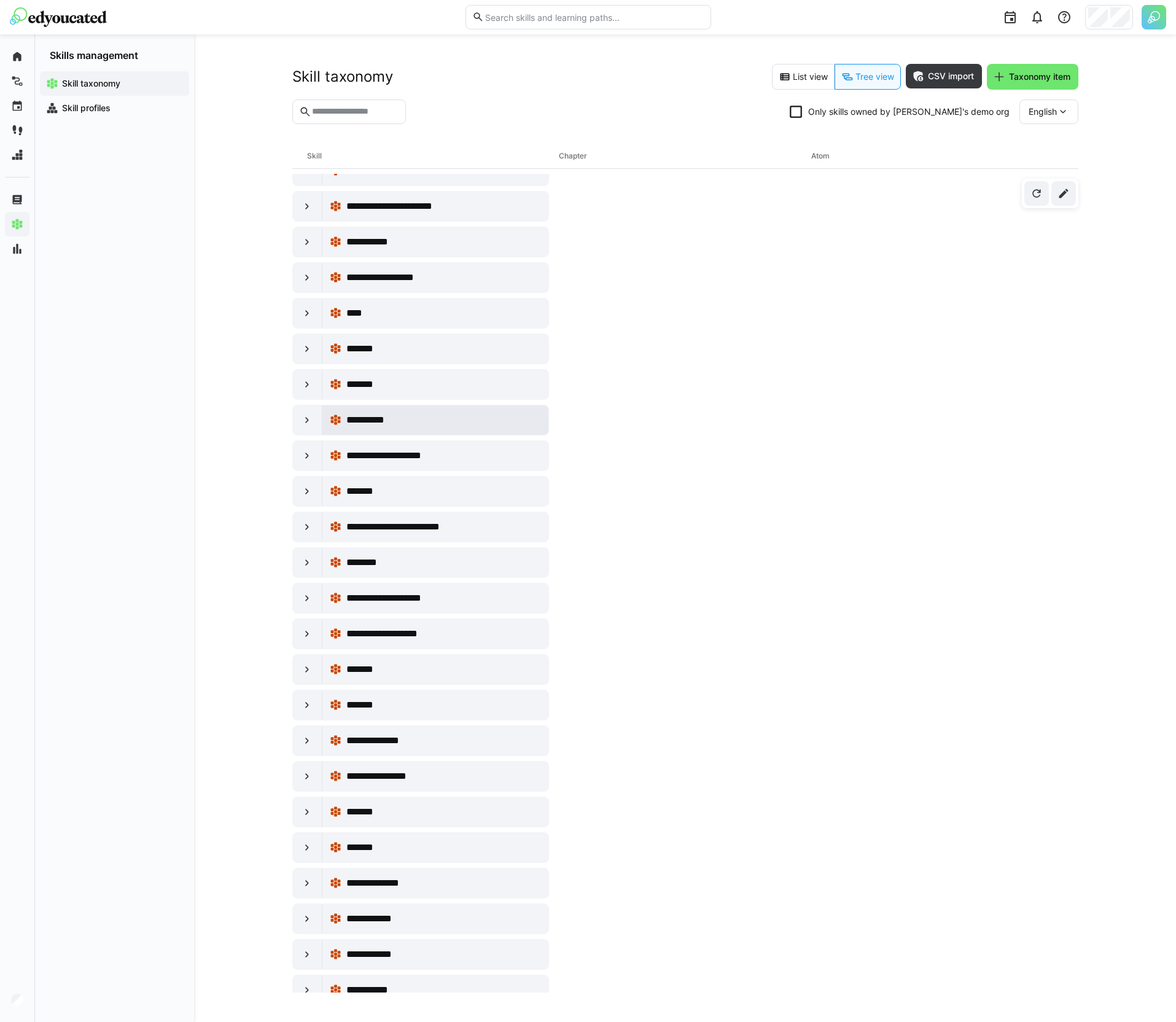
scroll to position [1140, 0]
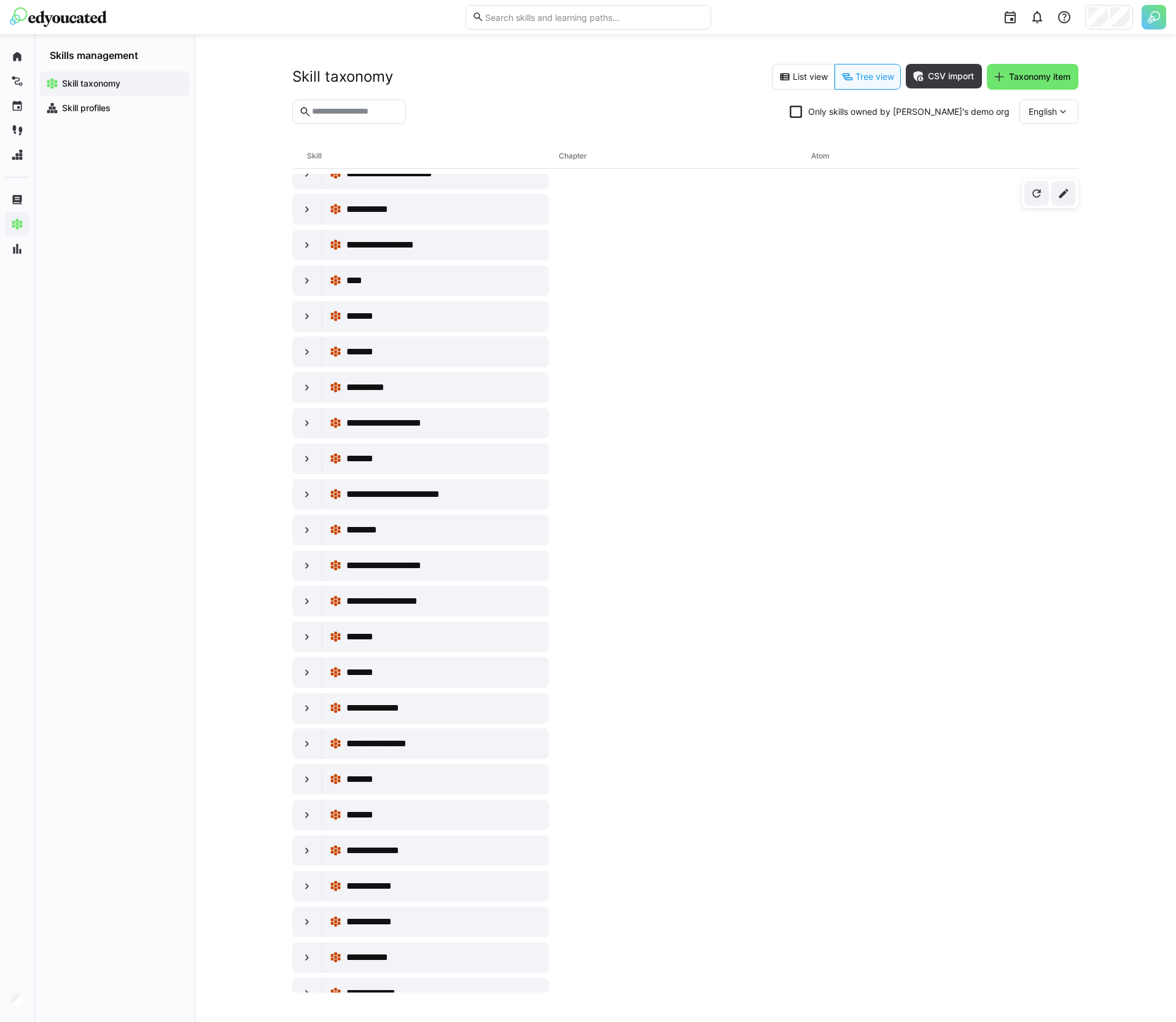
click at [393, 121] on eds-input at bounding box center [350, 112] width 115 height 25
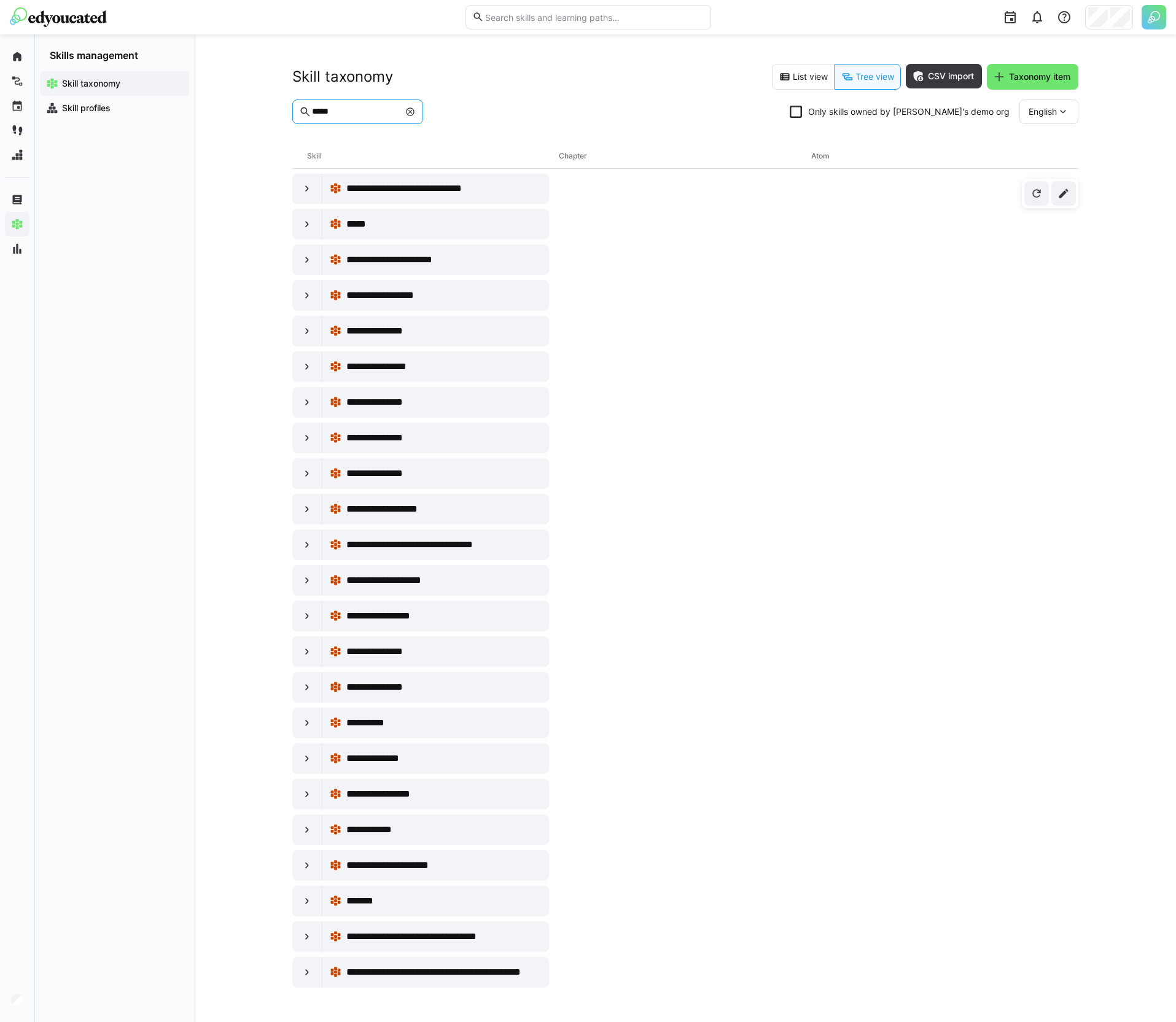
scroll to position [234, 0]
type input "*****"
click at [307, 230] on div at bounding box center [307, 224] width 29 height 29
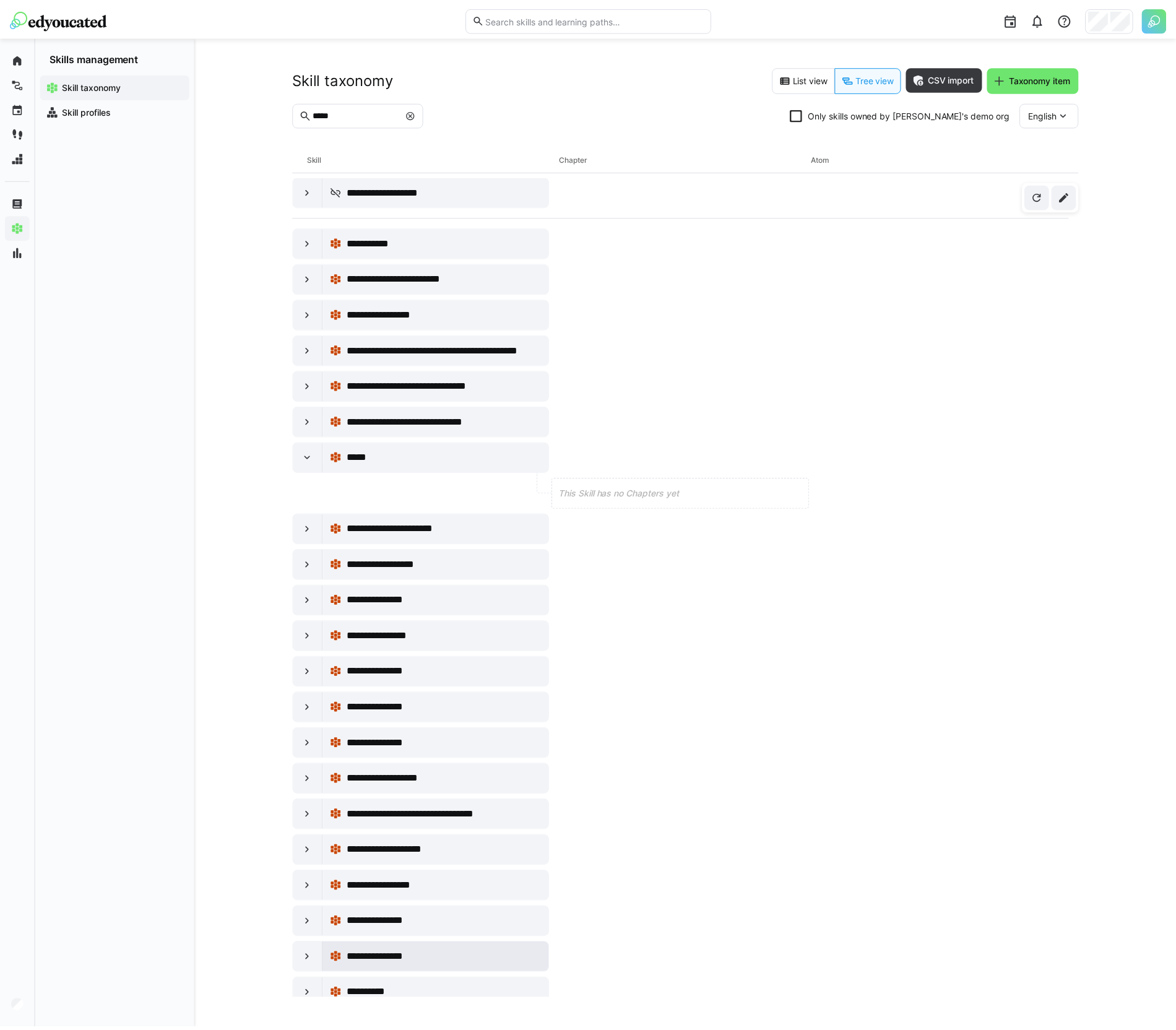
scroll to position [0, 0]
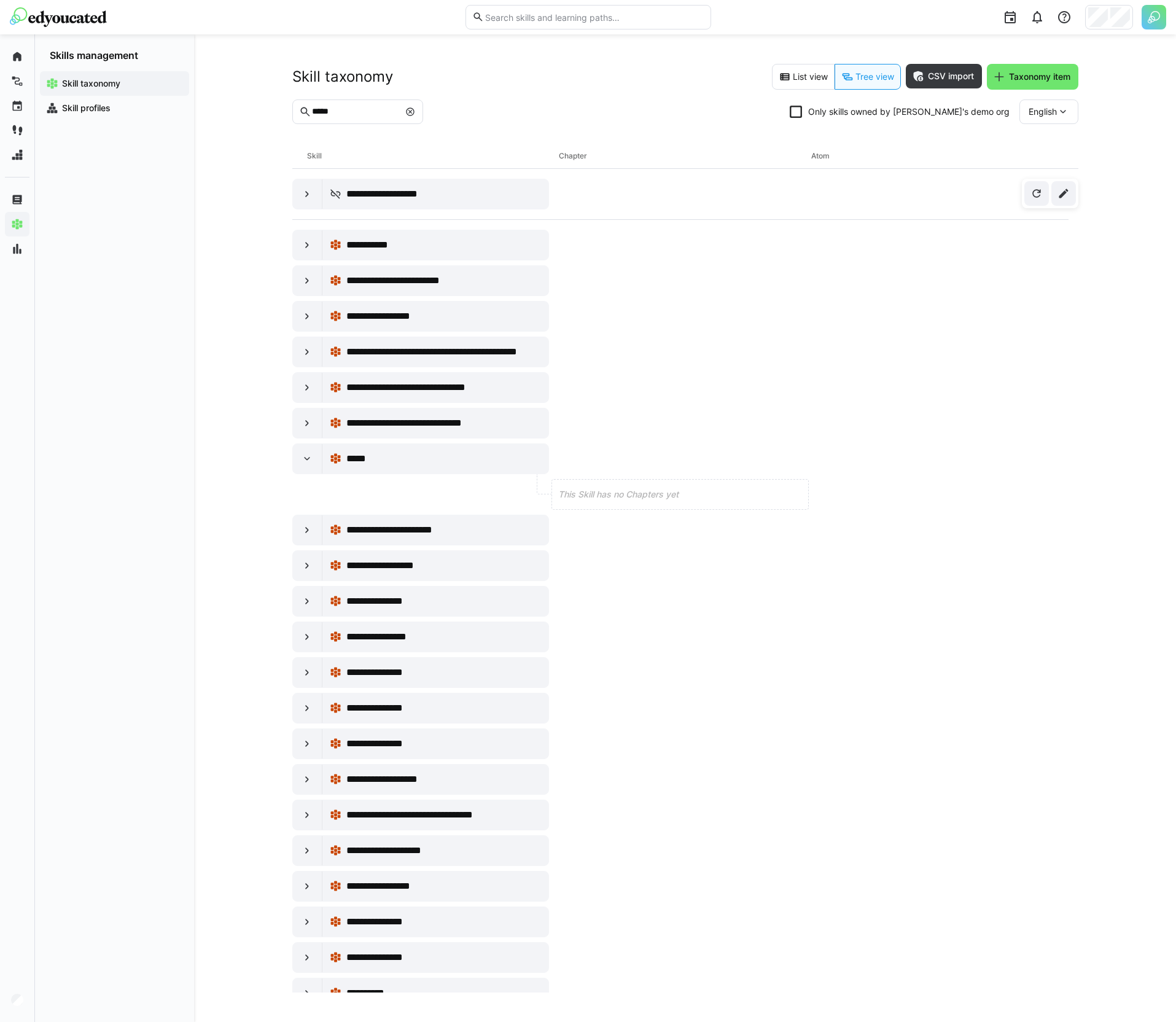
click at [87, 204] on div "Skill taxonomy Skill profiles" at bounding box center [115, 542] width 159 height 960
click at [21, 241] on div "Analytics" at bounding box center [80, 248] width 150 height 25
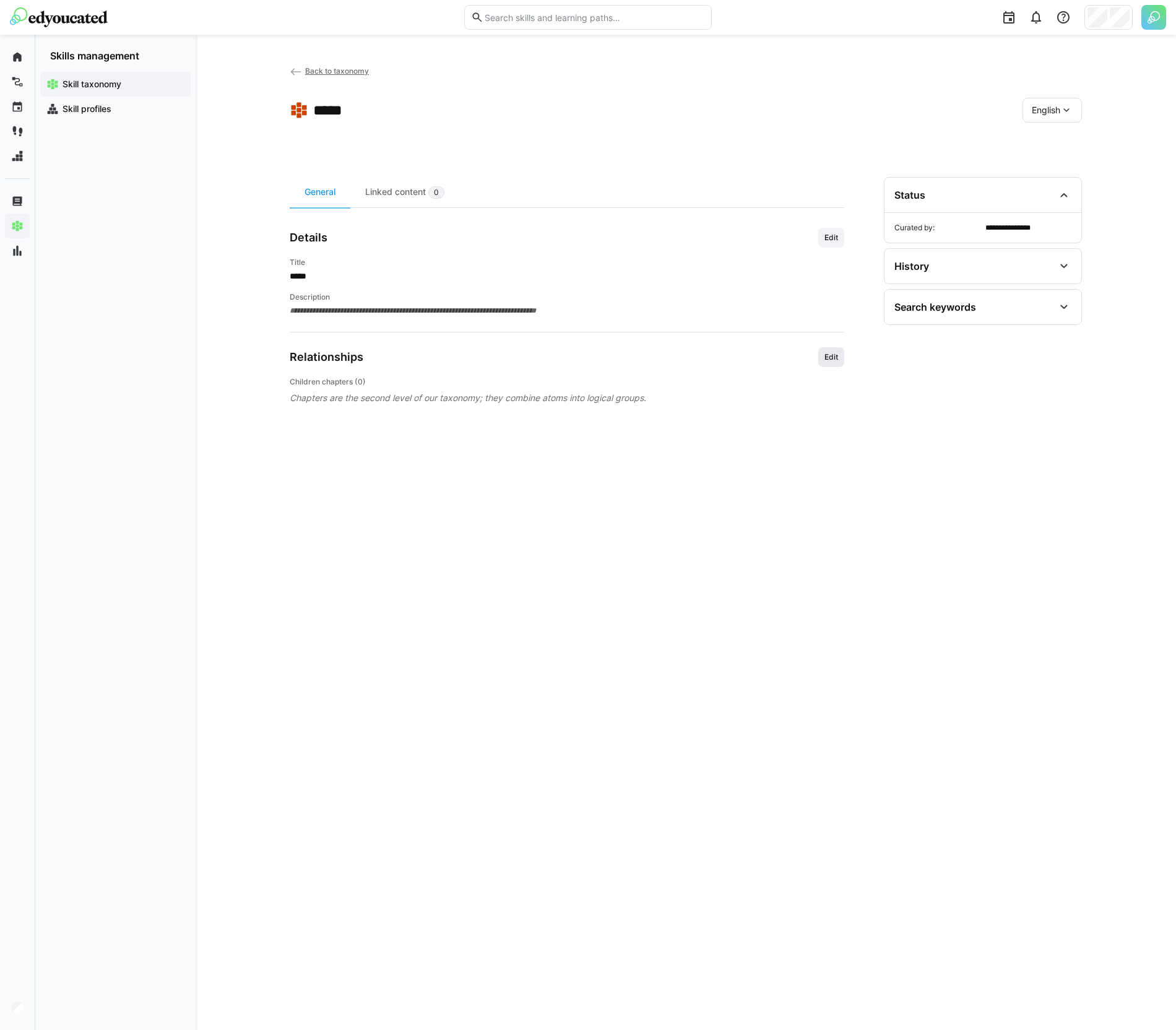
click at [840, 356] on span "Edit" at bounding box center [831, 357] width 26 height 20
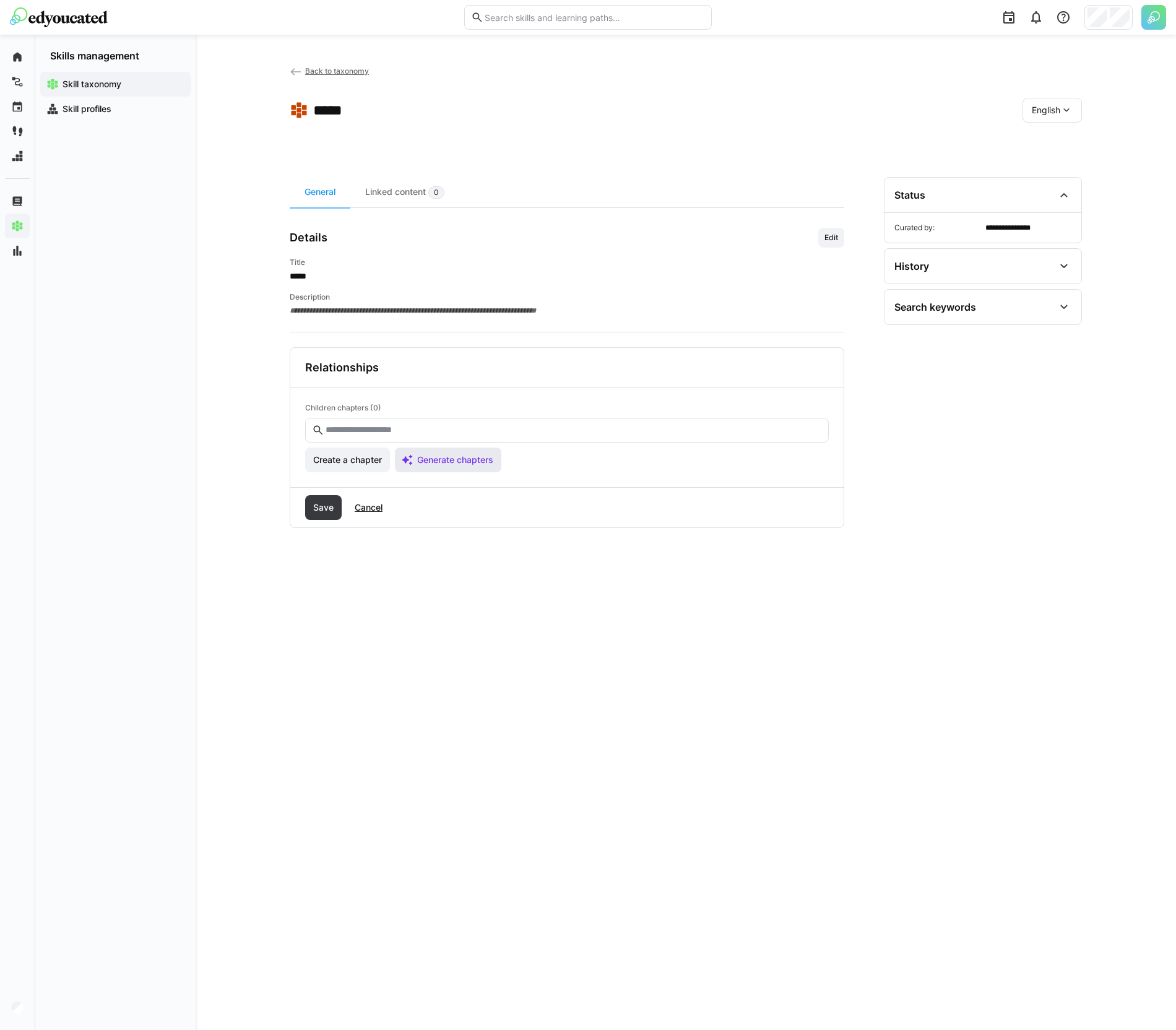
click at [487, 452] on span "Generate chapters" at bounding box center [448, 460] width 107 height 25
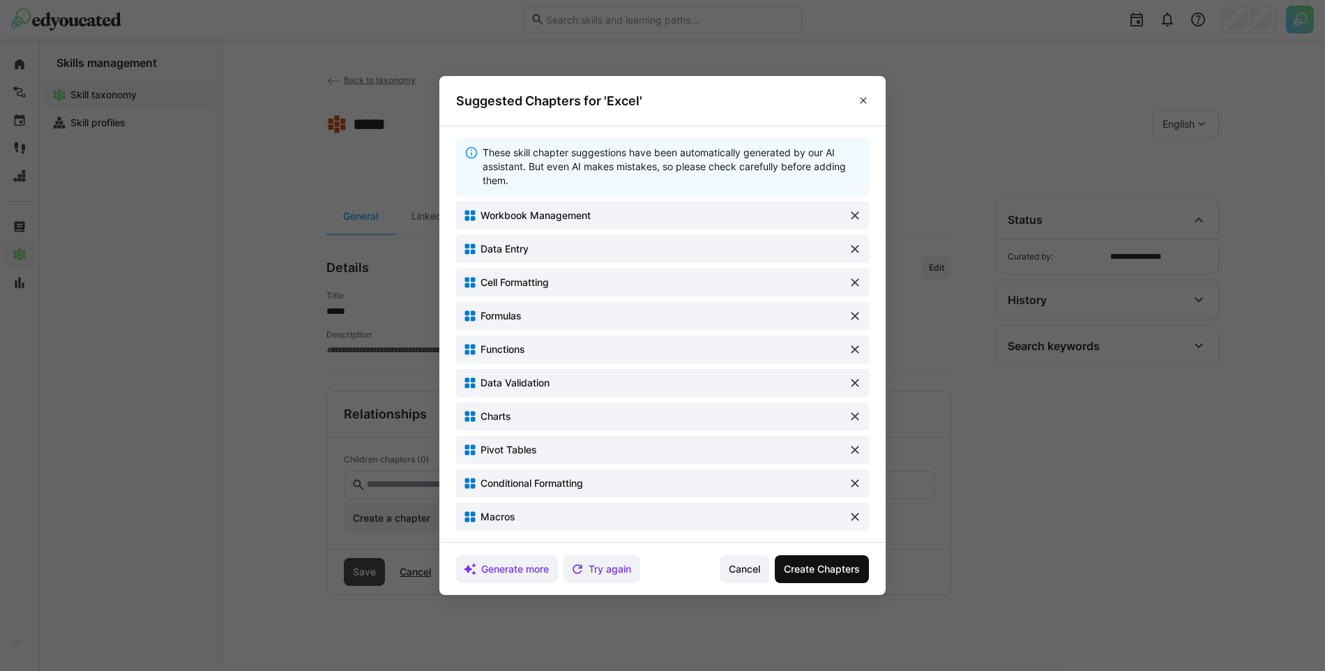
click at [816, 568] on span "Create Chapters" at bounding box center [822, 569] width 80 height 14
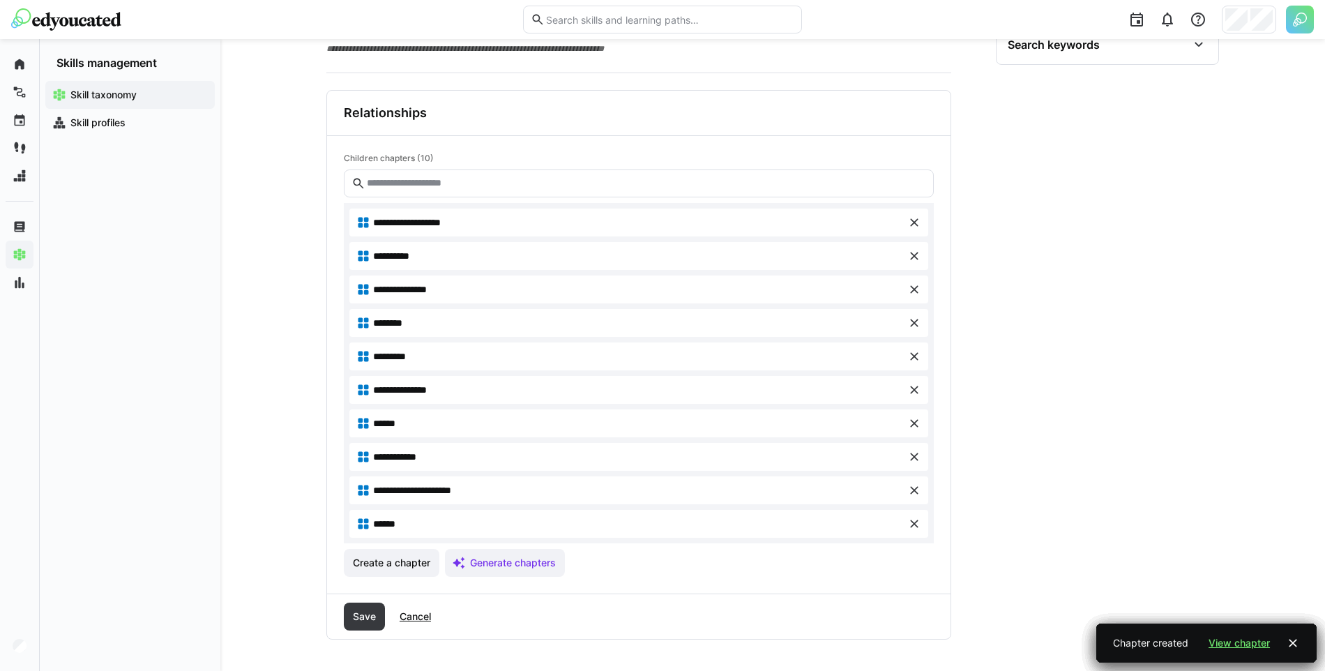
scroll to position [303, 0]
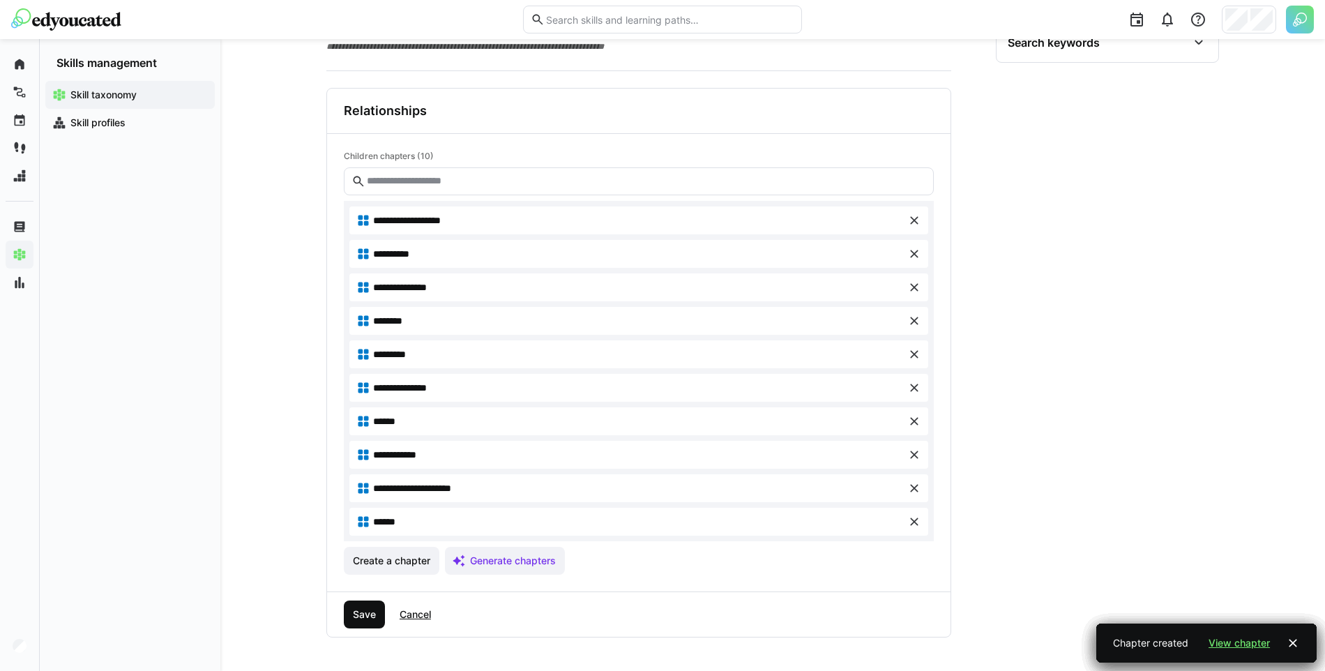
click at [366, 613] on span "Save" at bounding box center [364, 614] width 27 height 14
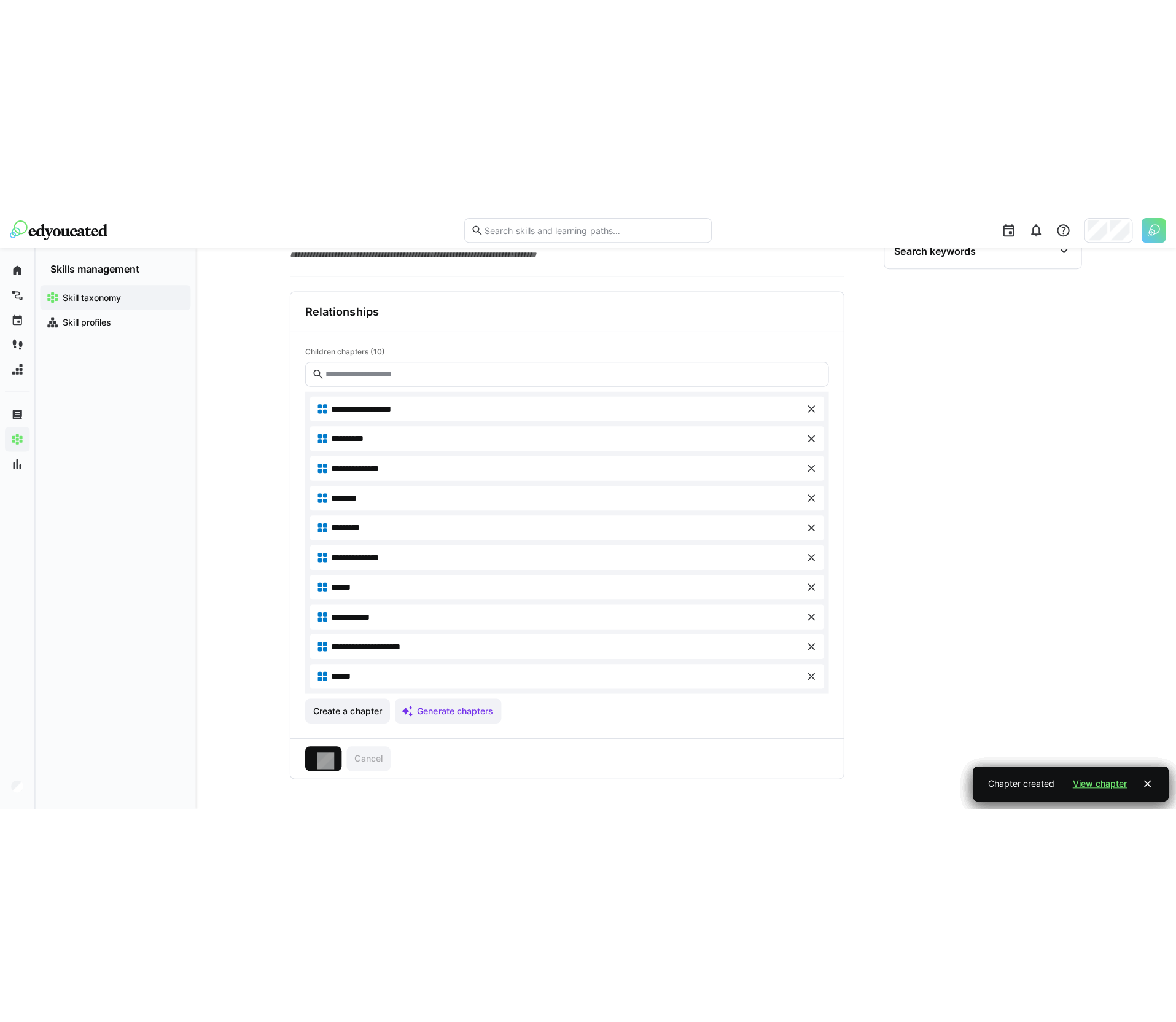
scroll to position [0, 0]
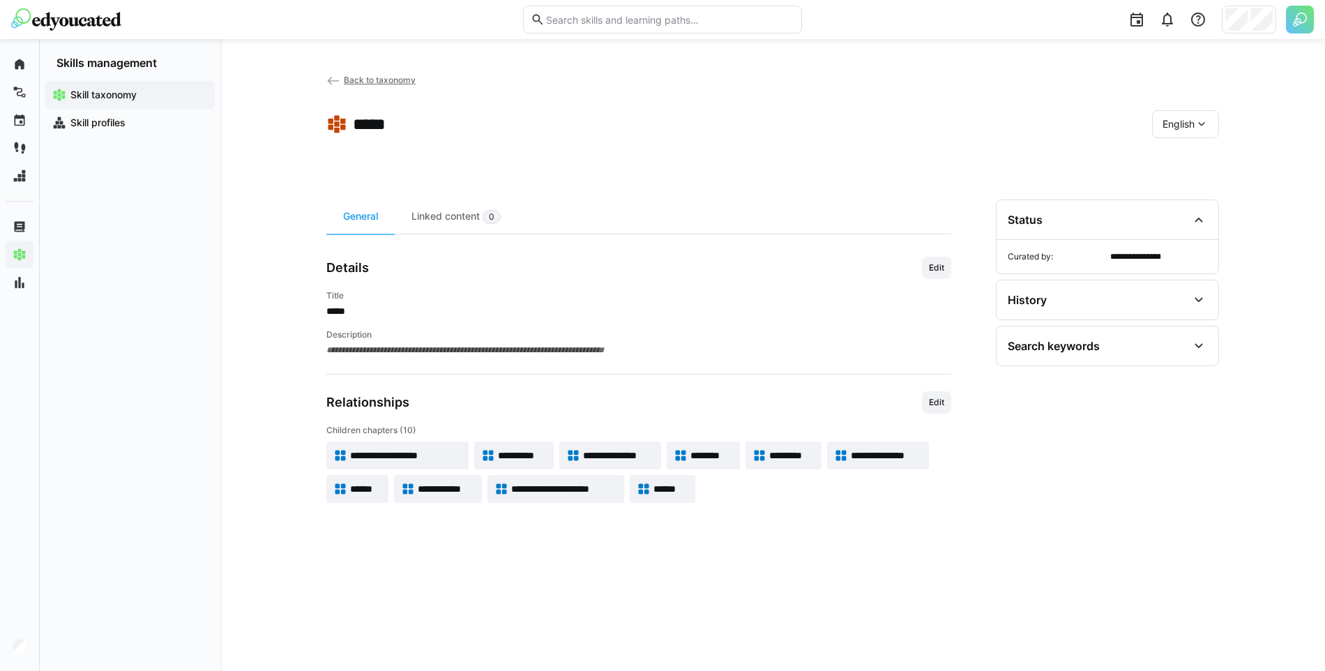
click at [126, 318] on div "Skill taxonomy Skill profiles" at bounding box center [130, 370] width 181 height 601
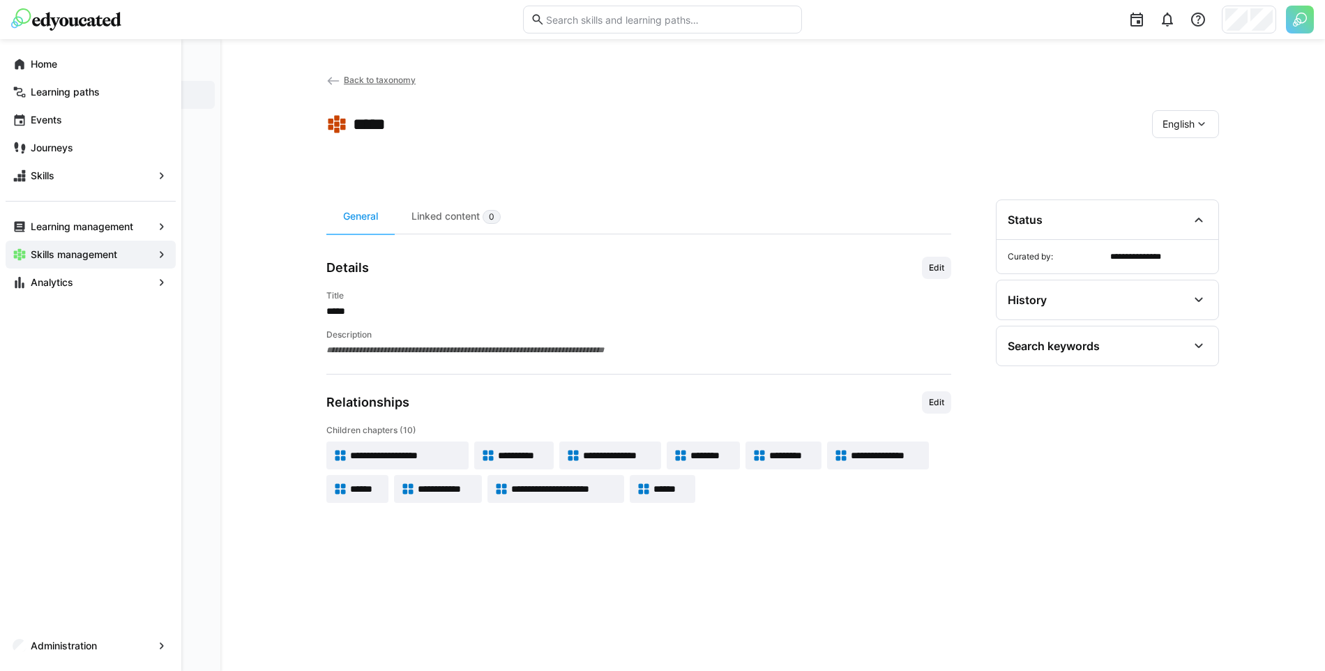
click at [15, 657] on div "Administration" at bounding box center [91, 646] width 170 height 28
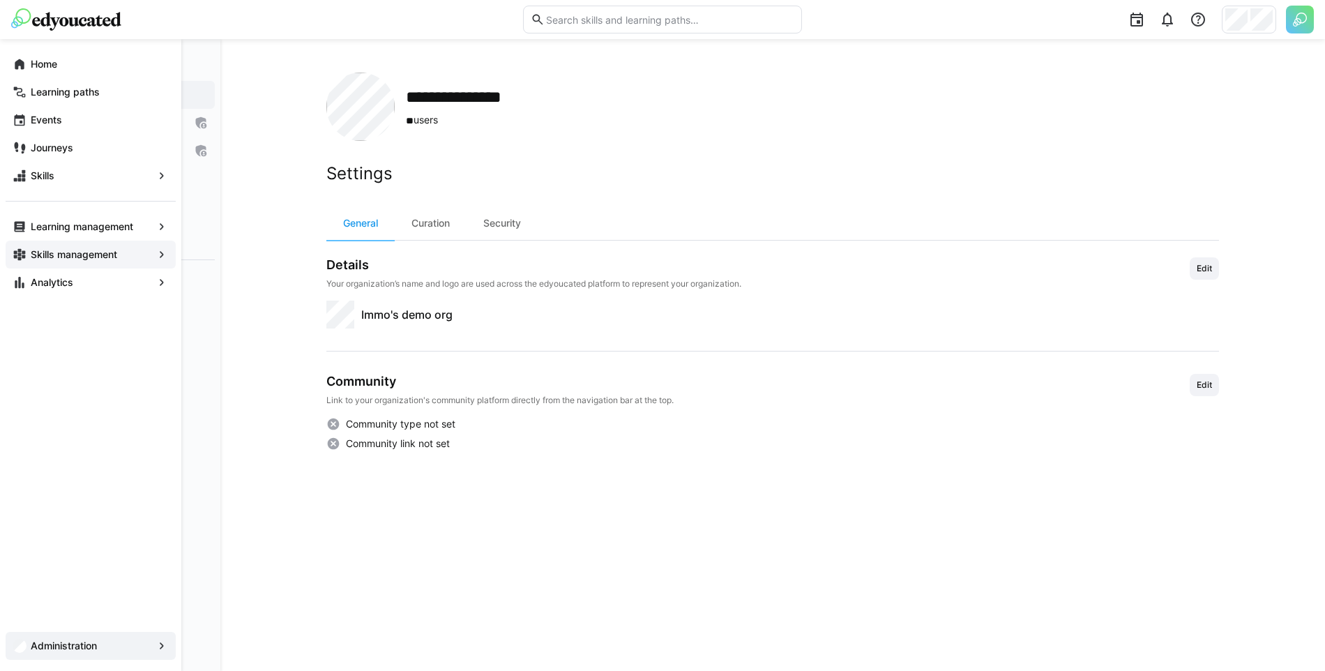
click at [0, 0] on app-navigation-label "Skills management" at bounding box center [0, 0] width 0 height 0
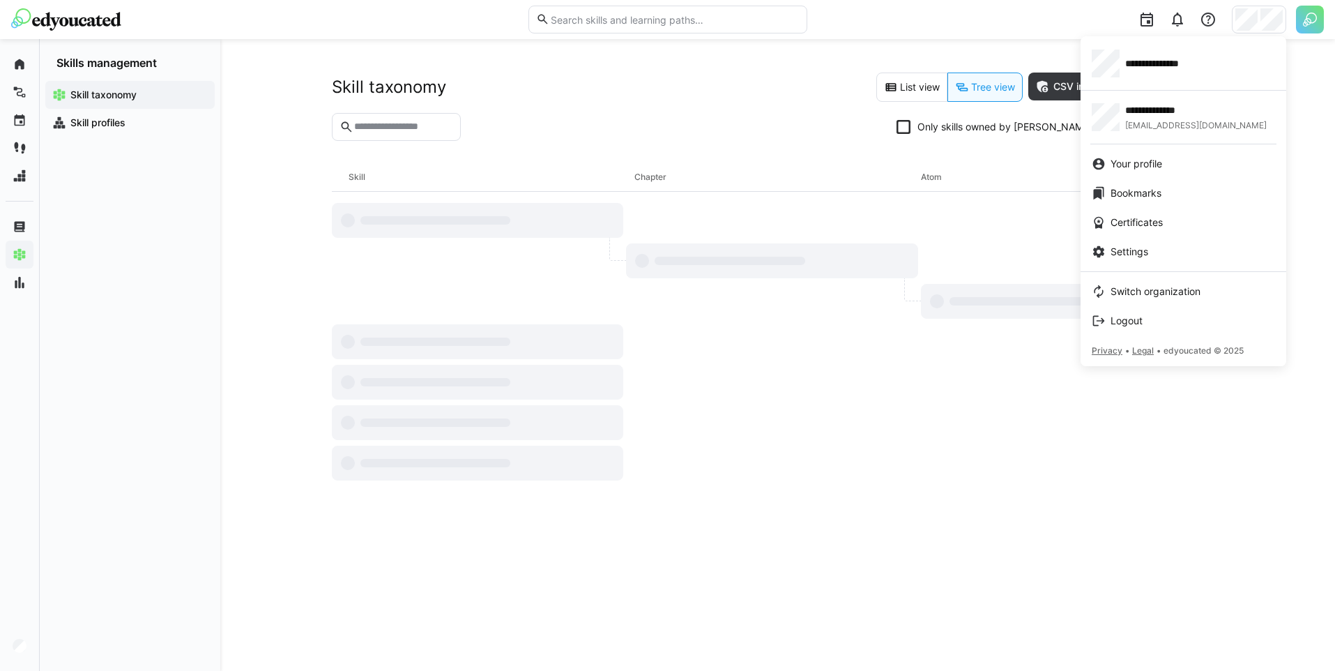
click at [479, 524] on div at bounding box center [667, 335] width 1335 height 671
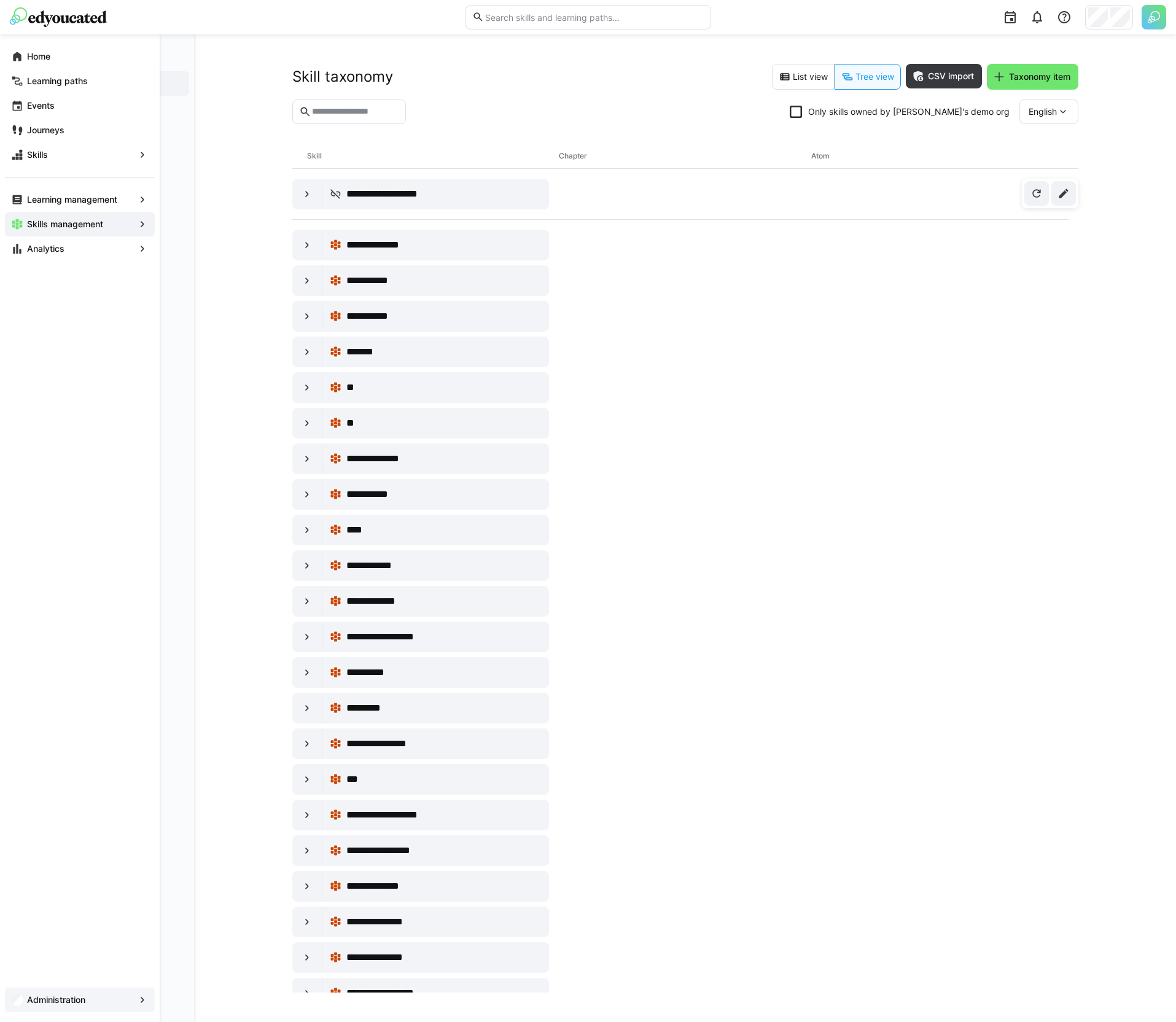
click at [27, 1007] on div "Administration" at bounding box center [80, 1000] width 150 height 25
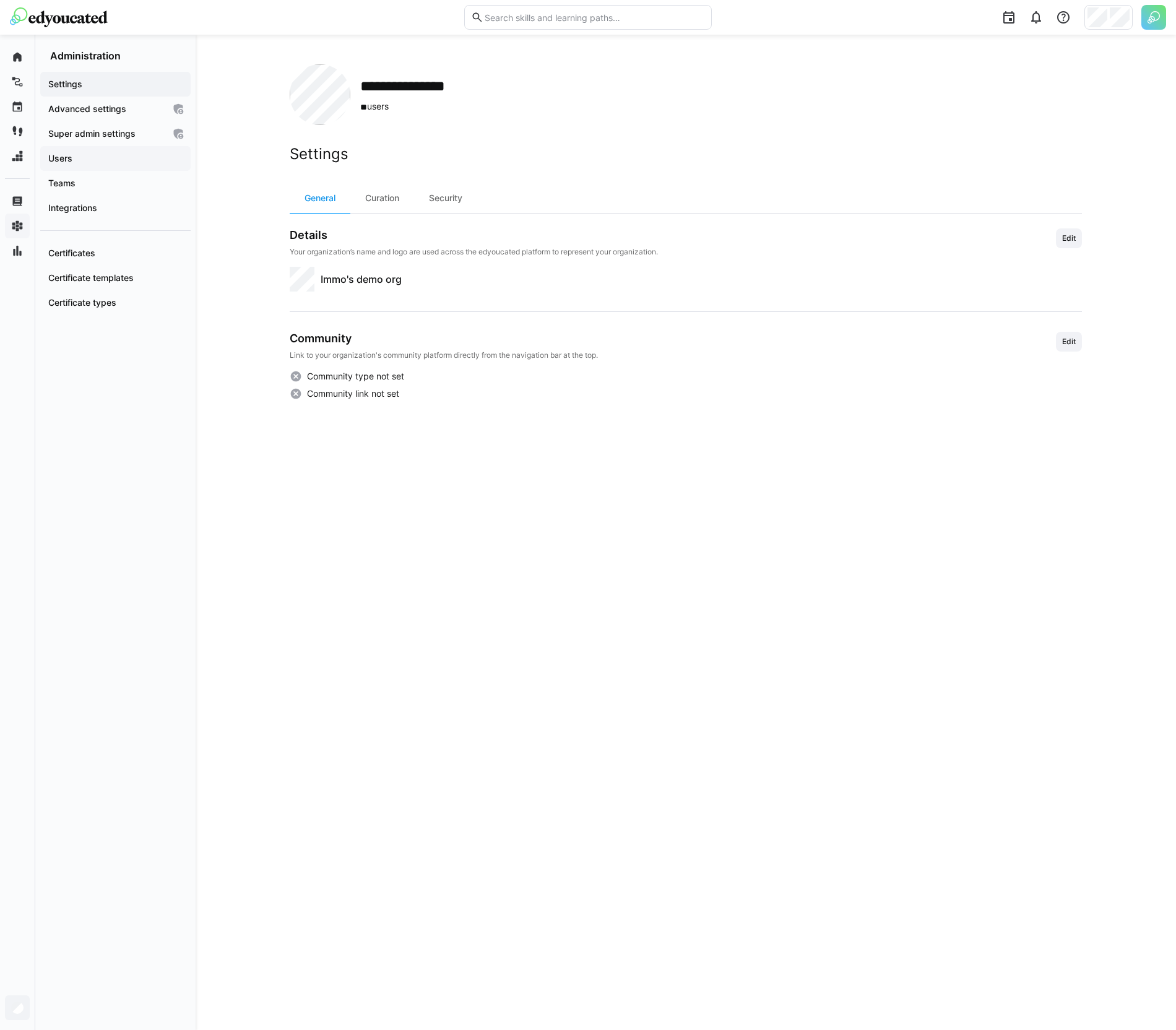
click at [122, 164] on span "Users" at bounding box center [114, 159] width 138 height 12
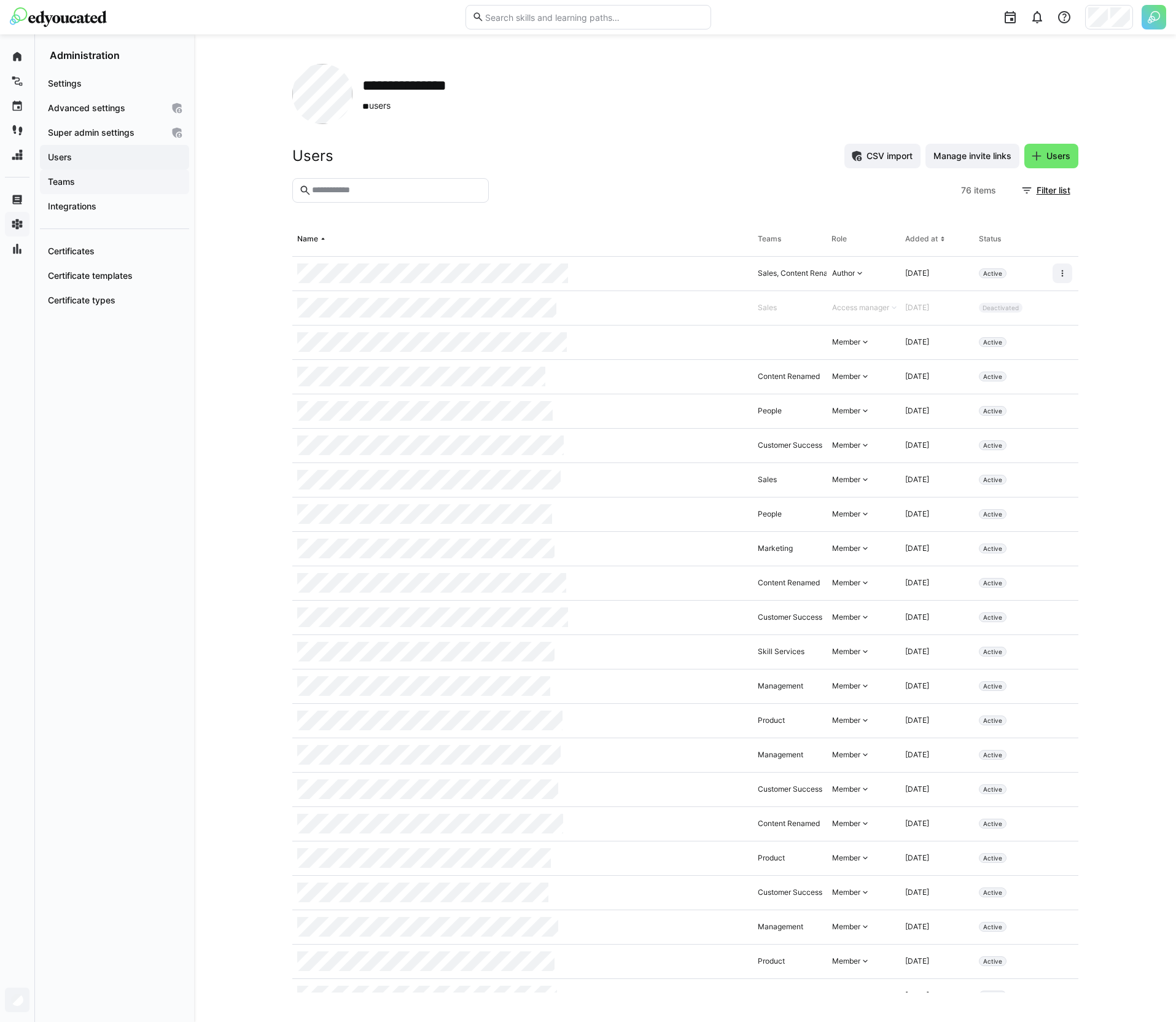
click at [107, 178] on span "Teams" at bounding box center [114, 181] width 137 height 12
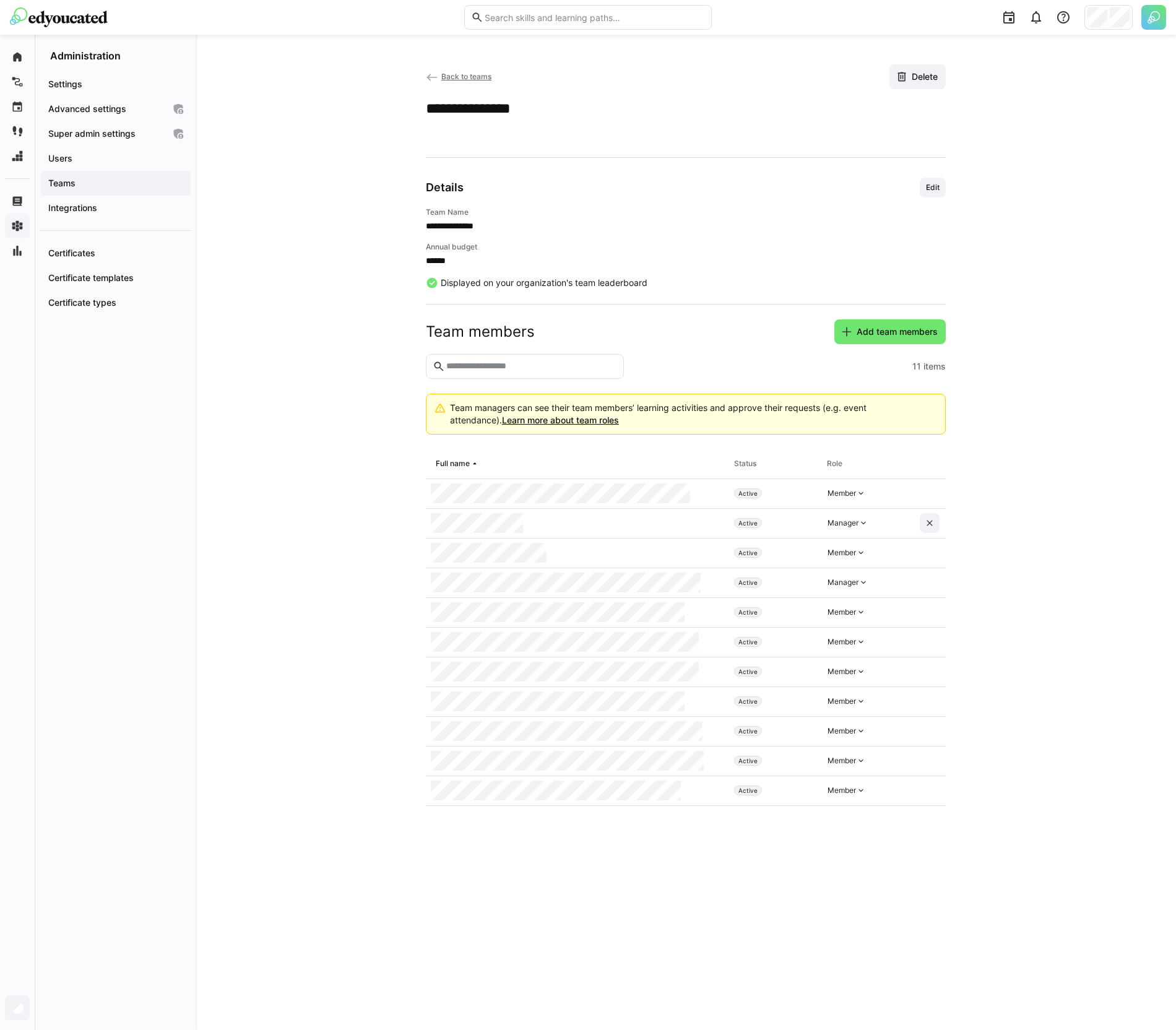
click at [428, 75] on eds-icon at bounding box center [432, 77] width 12 height 12
click at [430, 75] on eds-icon at bounding box center [432, 77] width 12 height 12
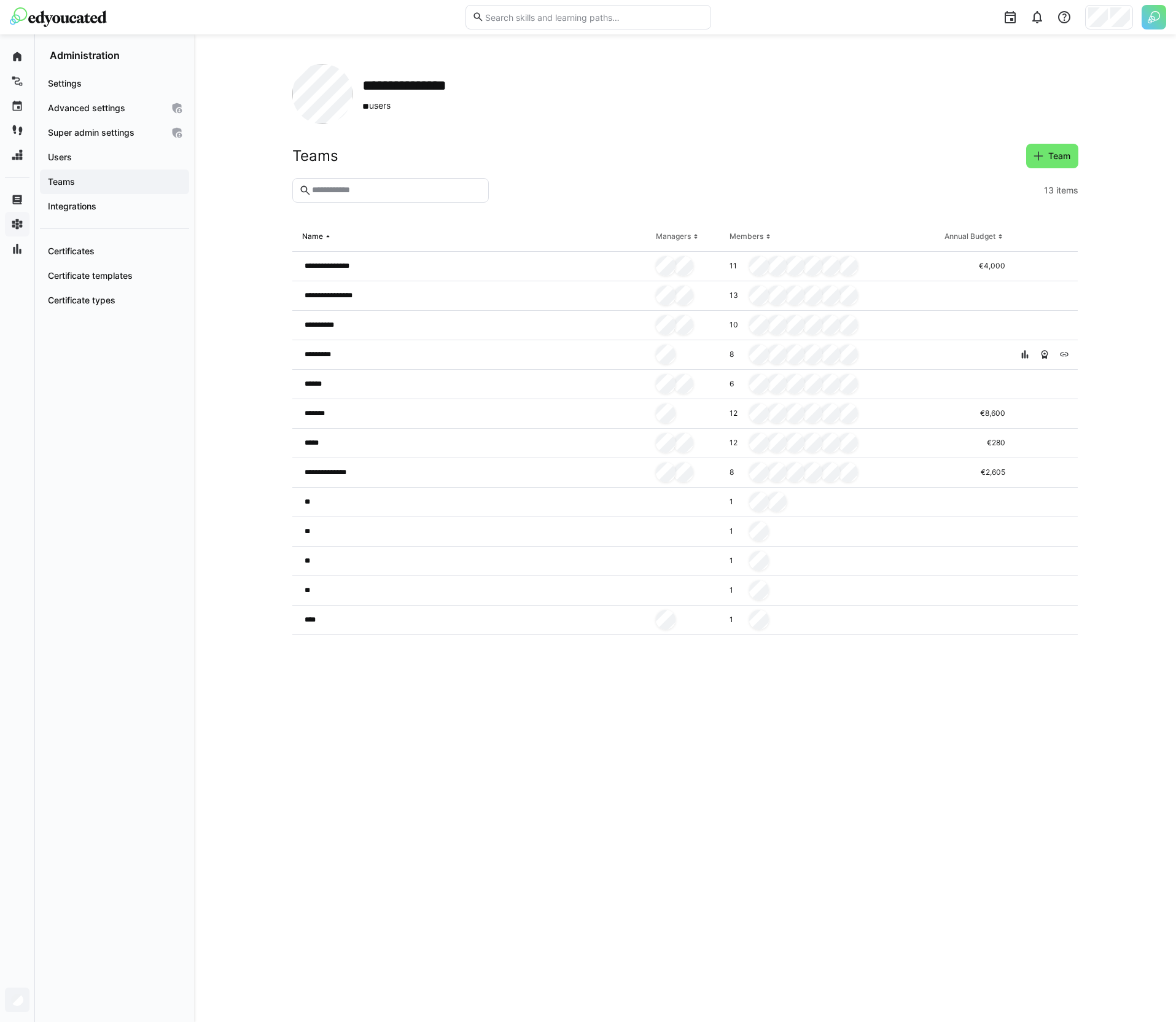
click at [240, 360] on div "**********" at bounding box center [684, 528] width 982 height 988
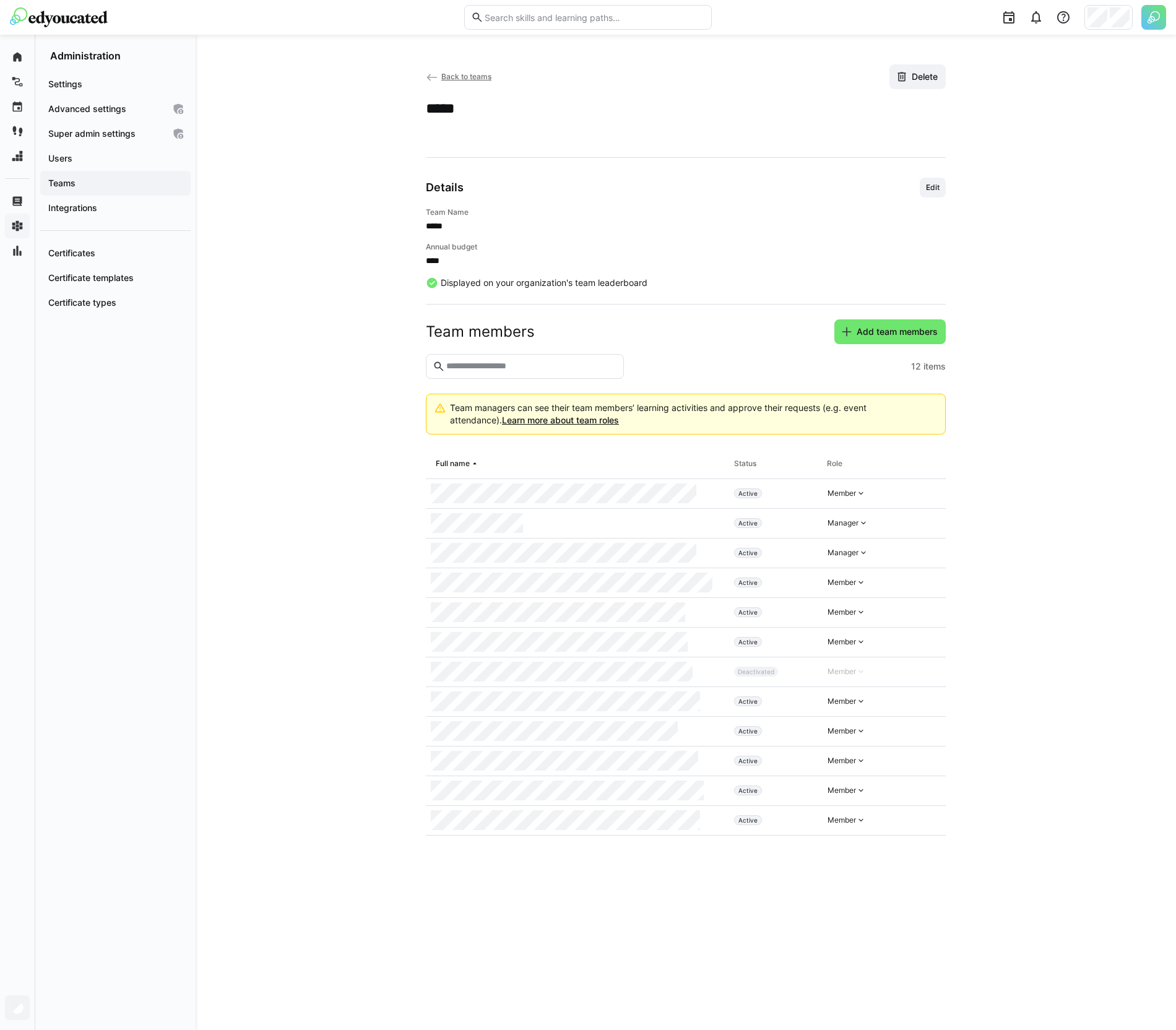
click at [426, 73] on eds-icon at bounding box center [432, 77] width 12 height 12
click at [446, 73] on span "Back to teams" at bounding box center [466, 76] width 50 height 9
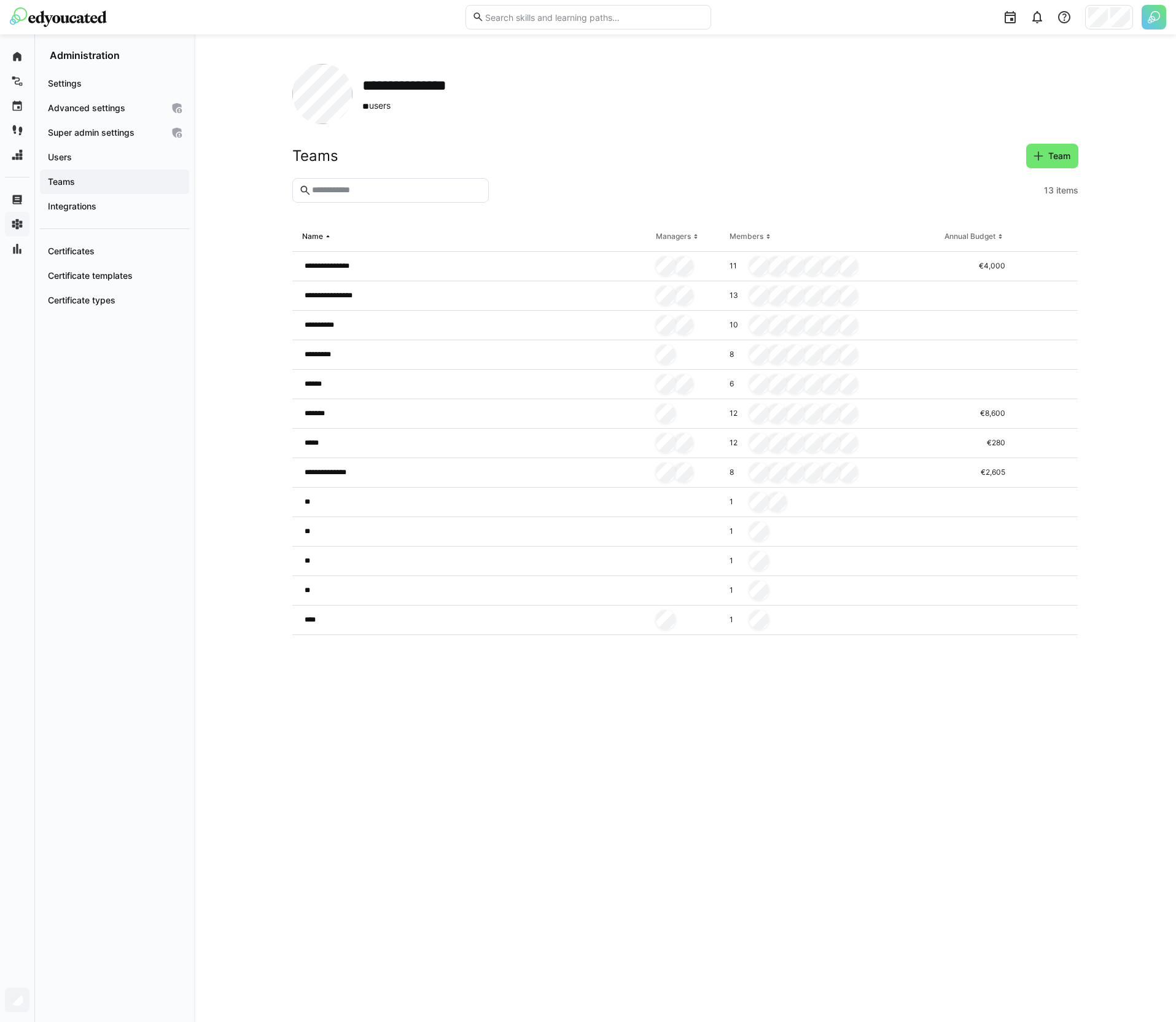
click at [1131, 5] on div at bounding box center [1109, 18] width 48 height 25
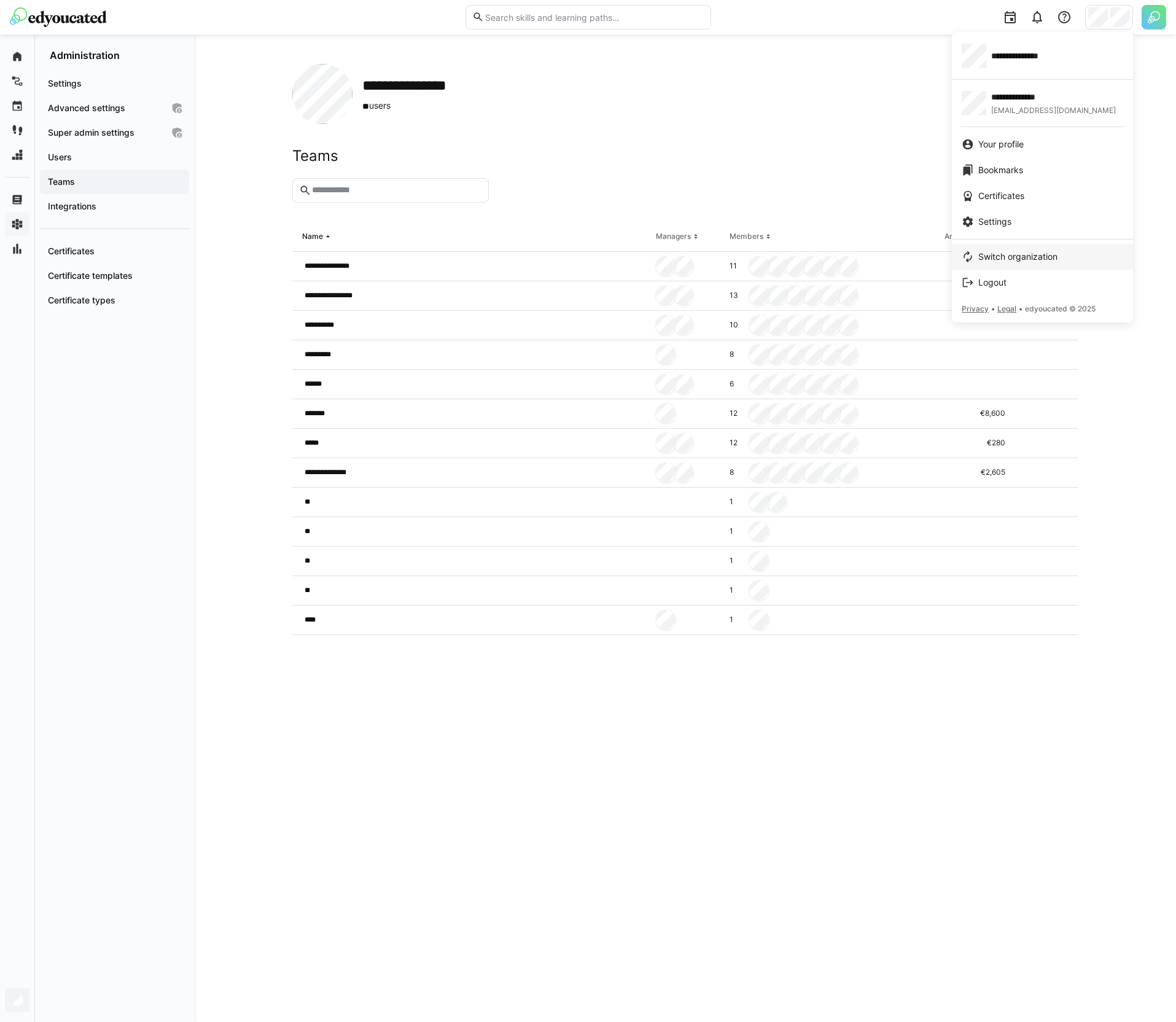
click at [1027, 263] on span "Switch organization" at bounding box center [1018, 256] width 79 height 12
